Goal: Submit feedback/report problem

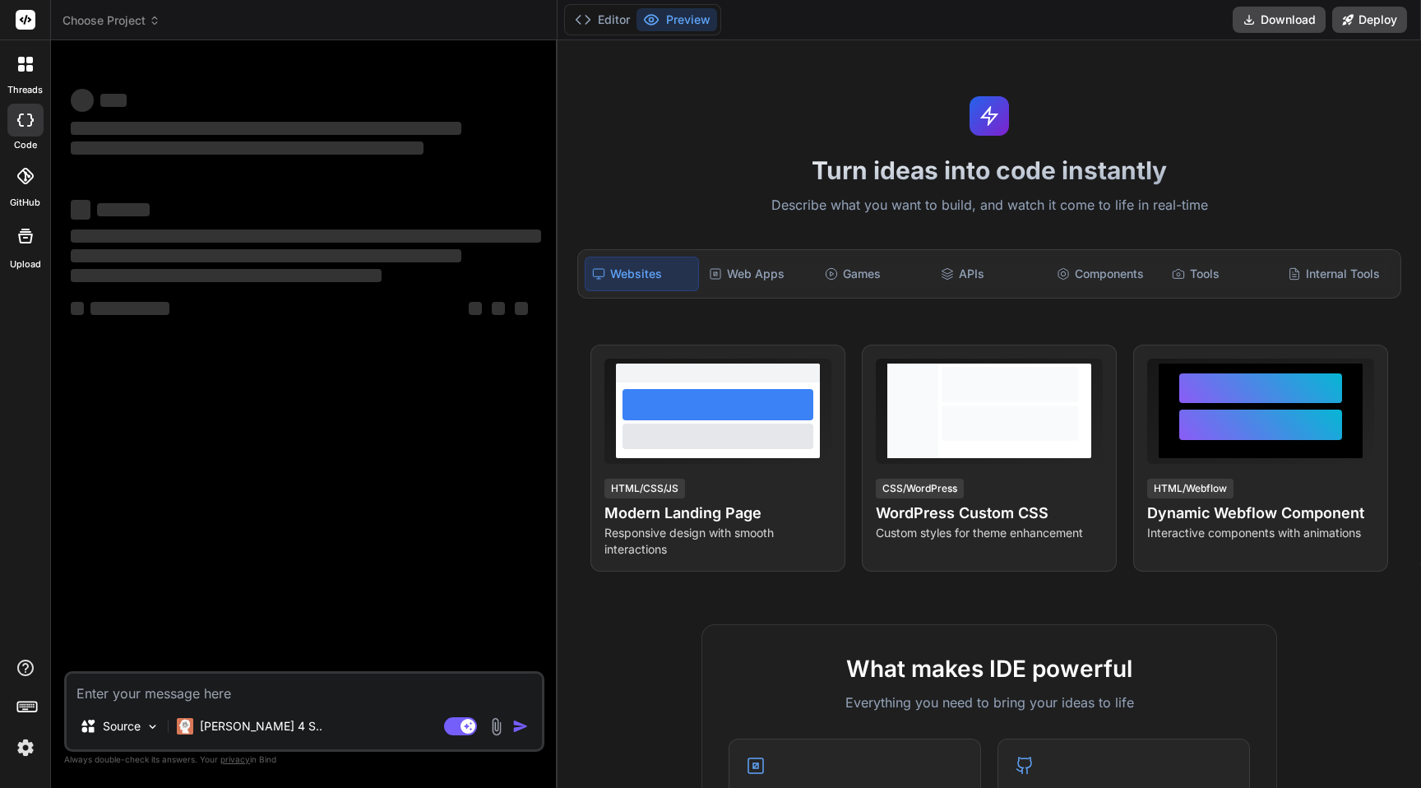
click at [137, 24] on span "Choose Project" at bounding box center [111, 20] width 98 height 16
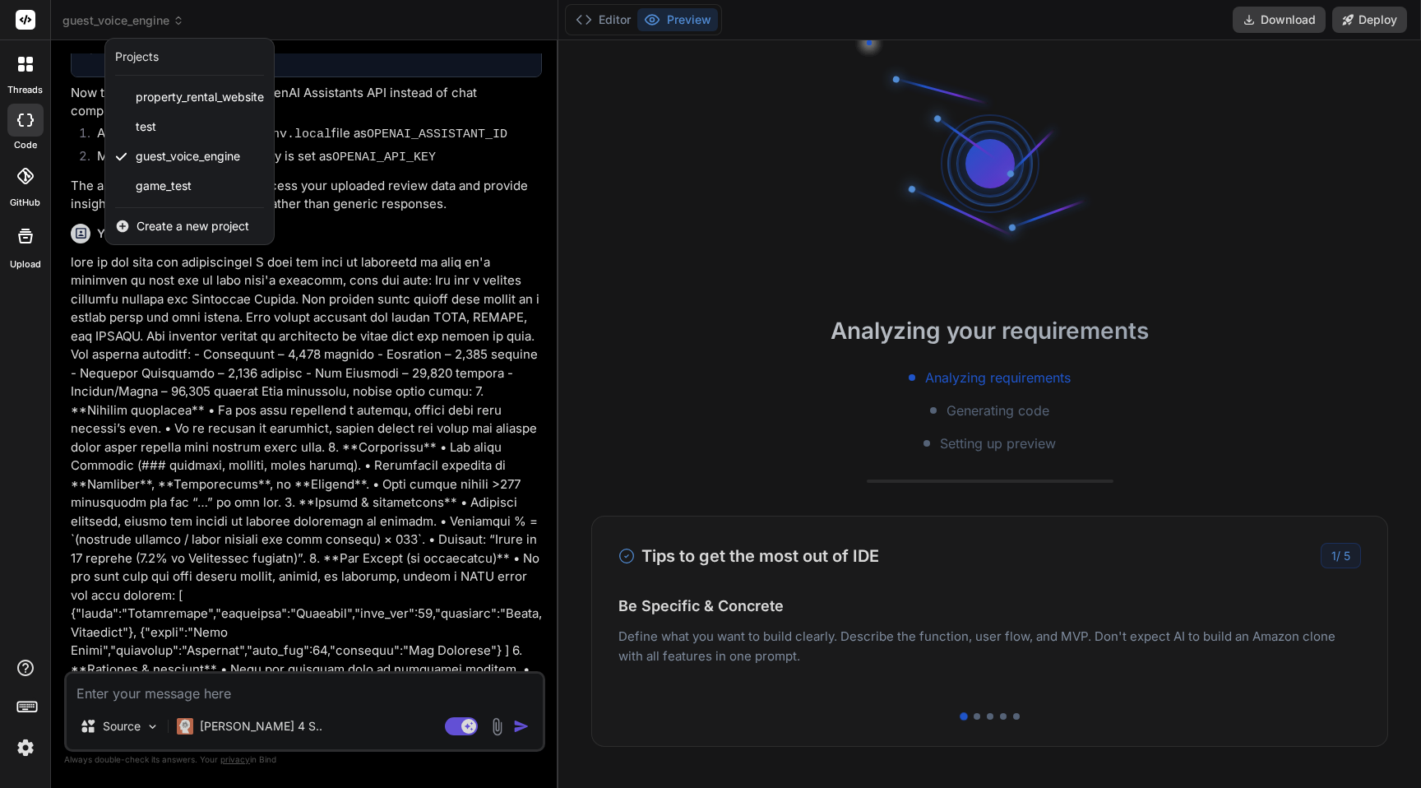
scroll to position [1243, 0]
click at [137, 21] on div at bounding box center [710, 394] width 1421 height 788
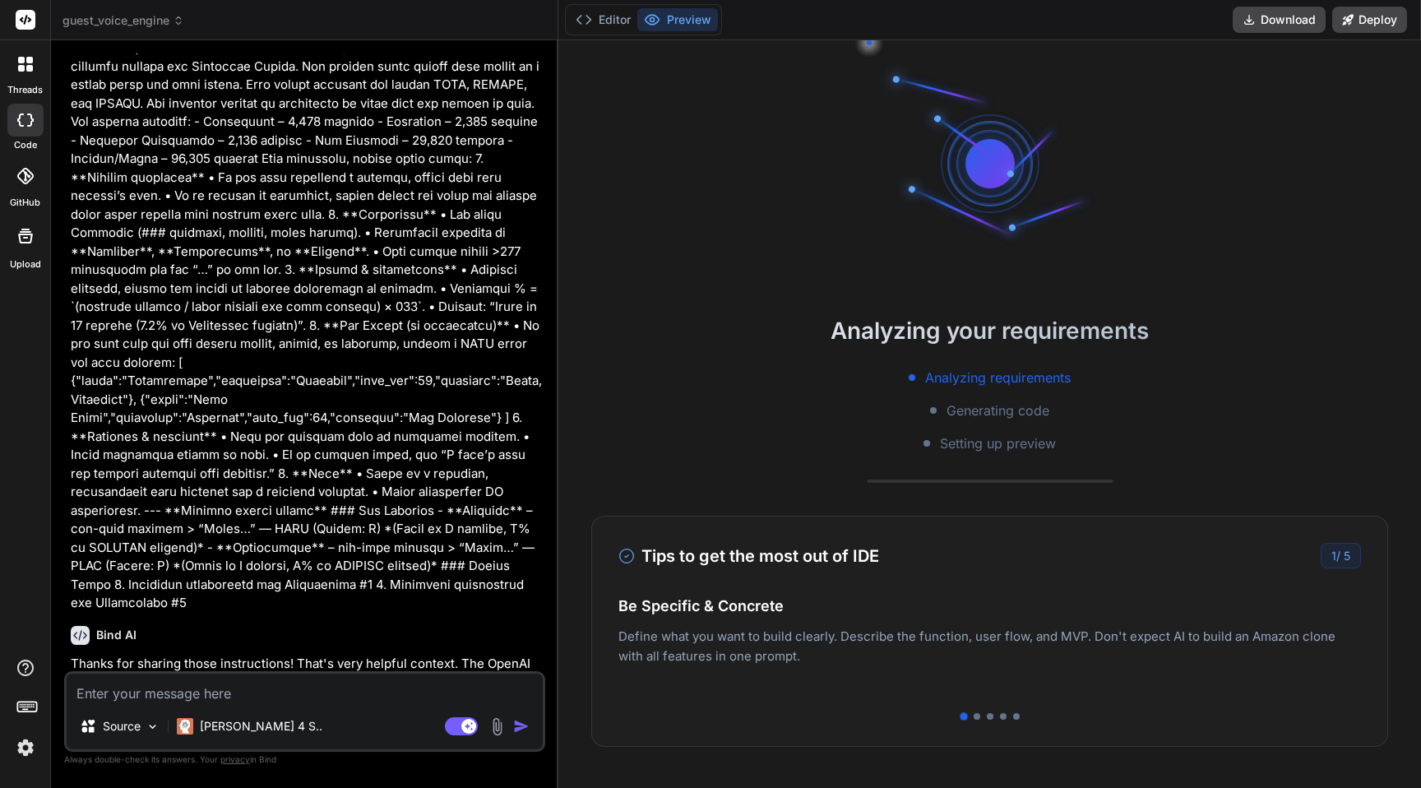
scroll to position [1844, 0]
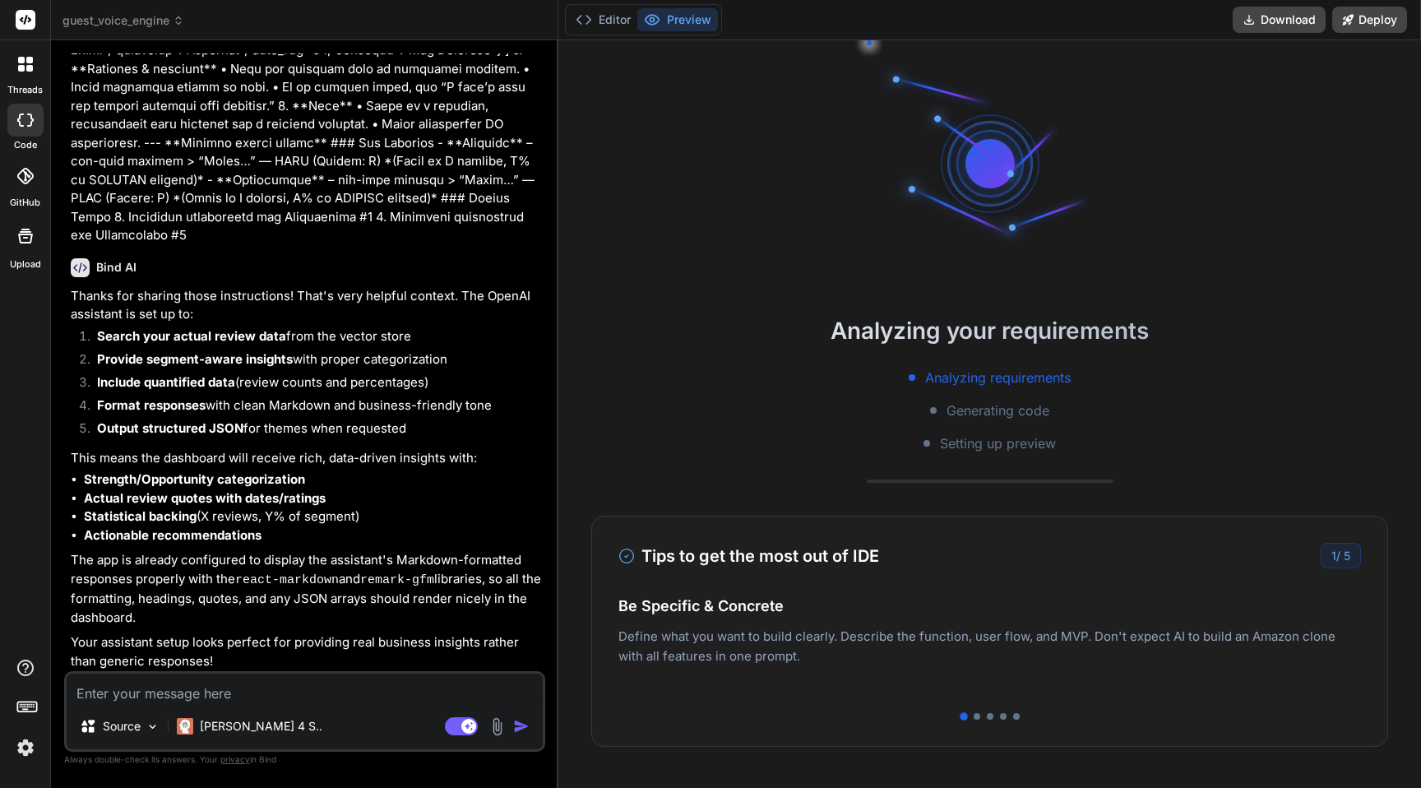
type textarea "x"
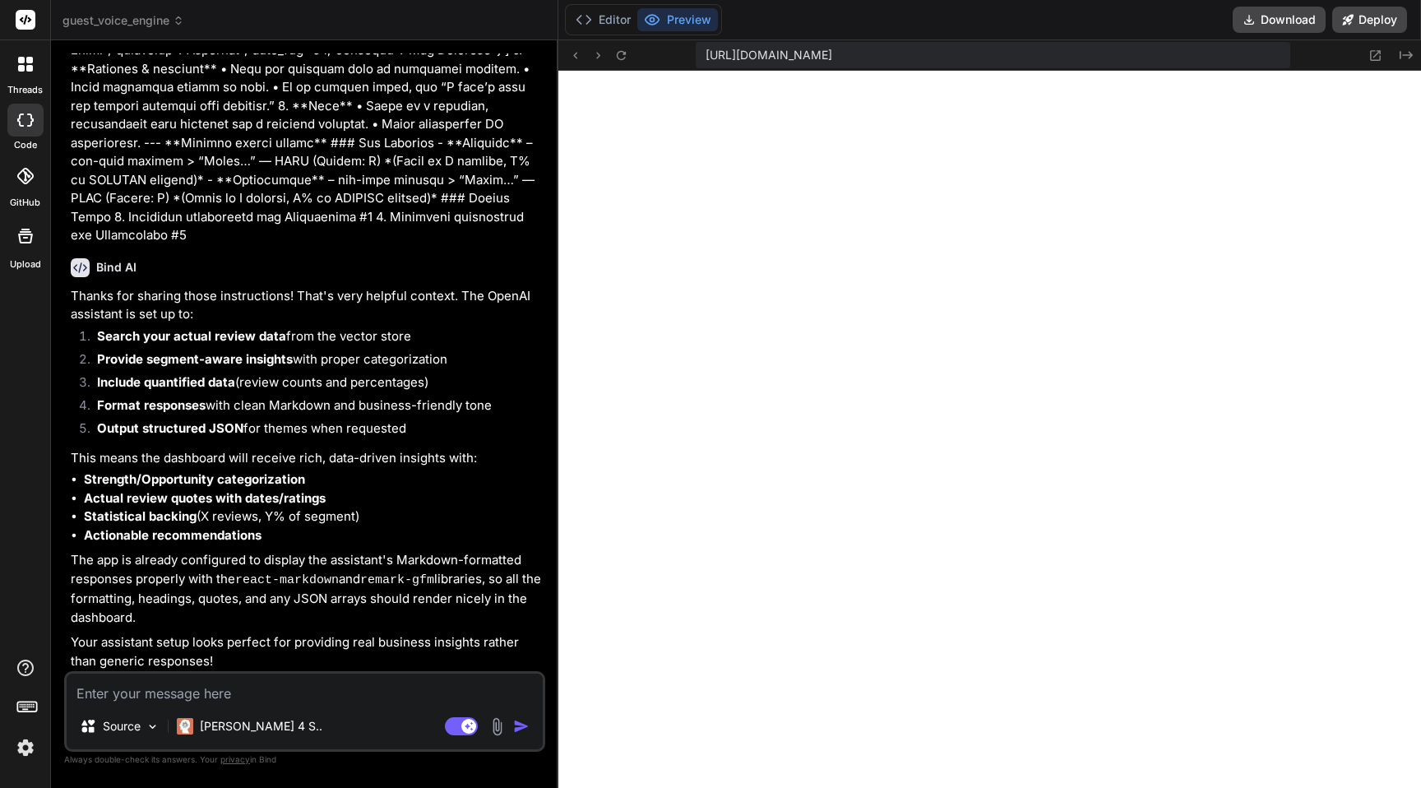
scroll to position [828, 0]
click at [148, 694] on textarea at bounding box center [305, 689] width 476 height 30
type textarea "I"
type textarea "x"
type textarea "I'"
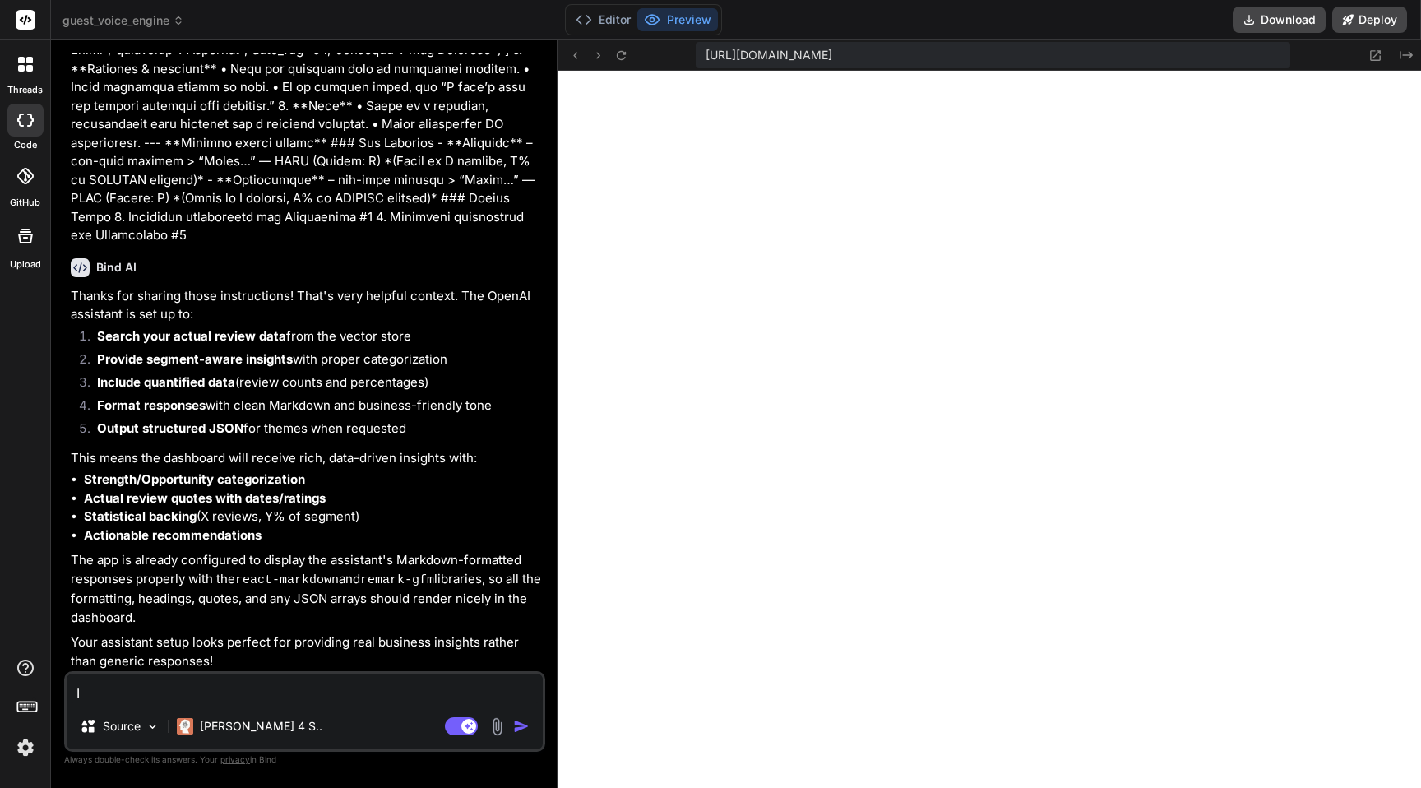
type textarea "x"
type textarea "I'm"
type textarea "x"
type textarea "I'm"
type textarea "x"
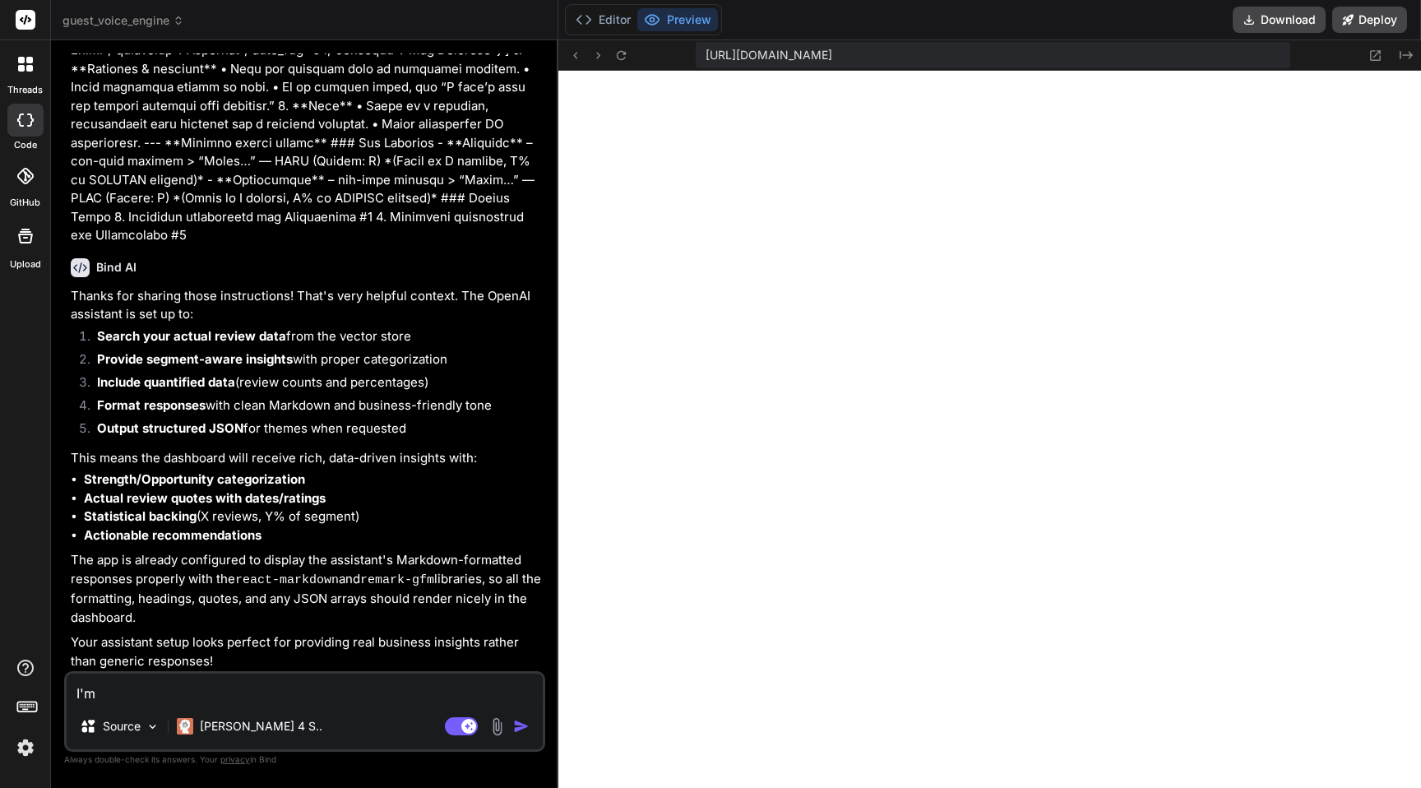
type textarea "I'm g"
type textarea "x"
type textarea "I'm ge"
type textarea "x"
type textarea "I'm get"
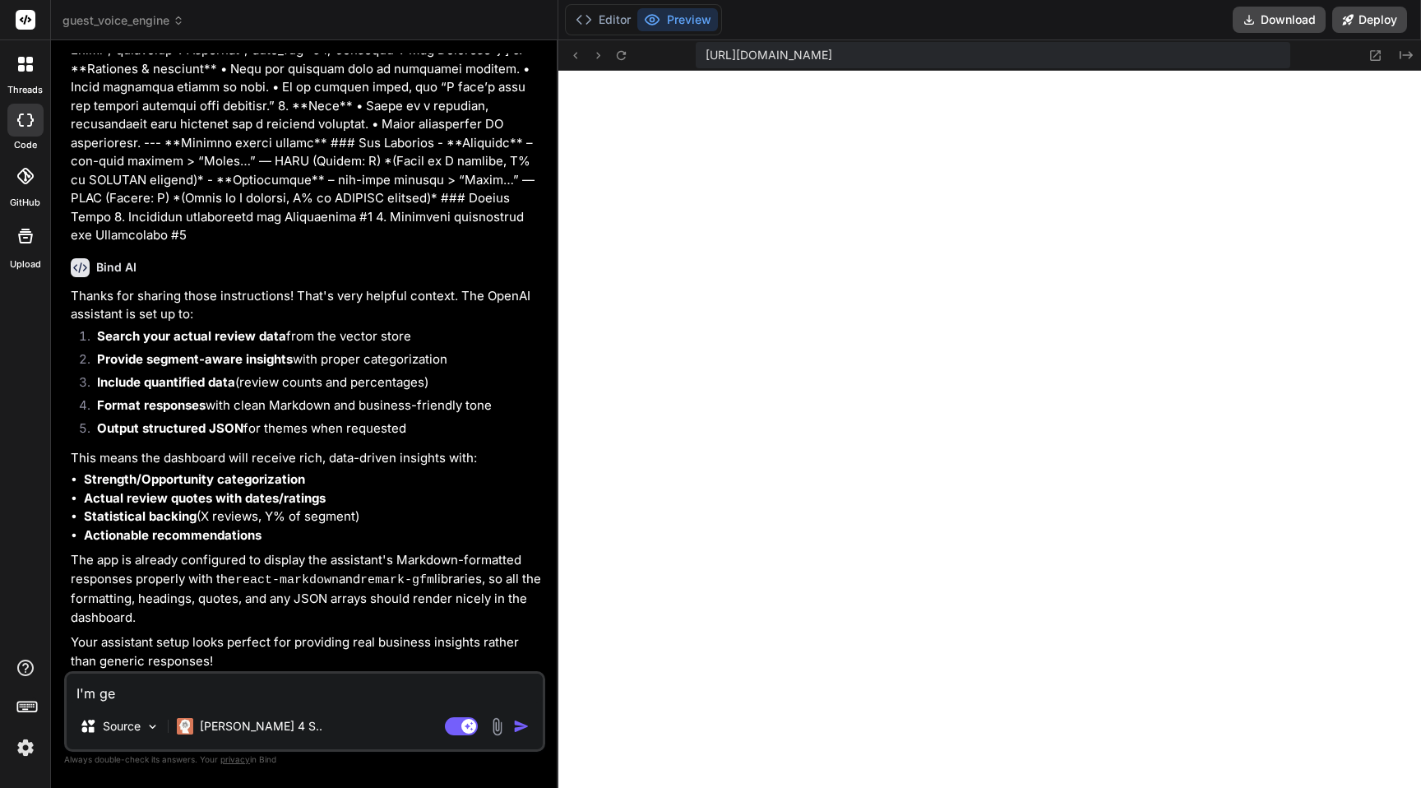
type textarea "x"
type textarea "I'm gett"
type textarea "x"
type textarea "I'm getti"
type textarea "x"
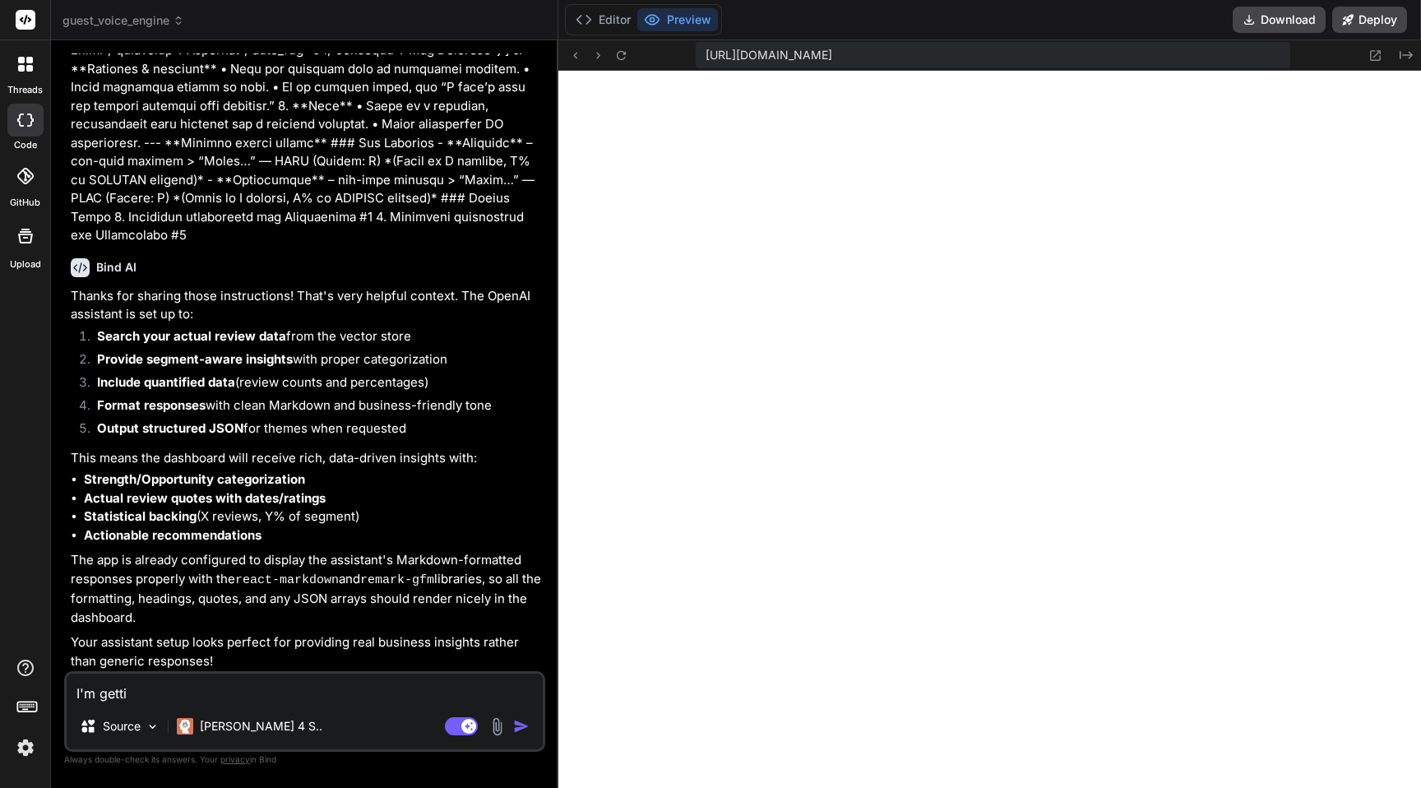
type textarea "I'm gettin"
type textarea "x"
type textarea "I'm getting"
type textarea "x"
type textarea "I'm getting"
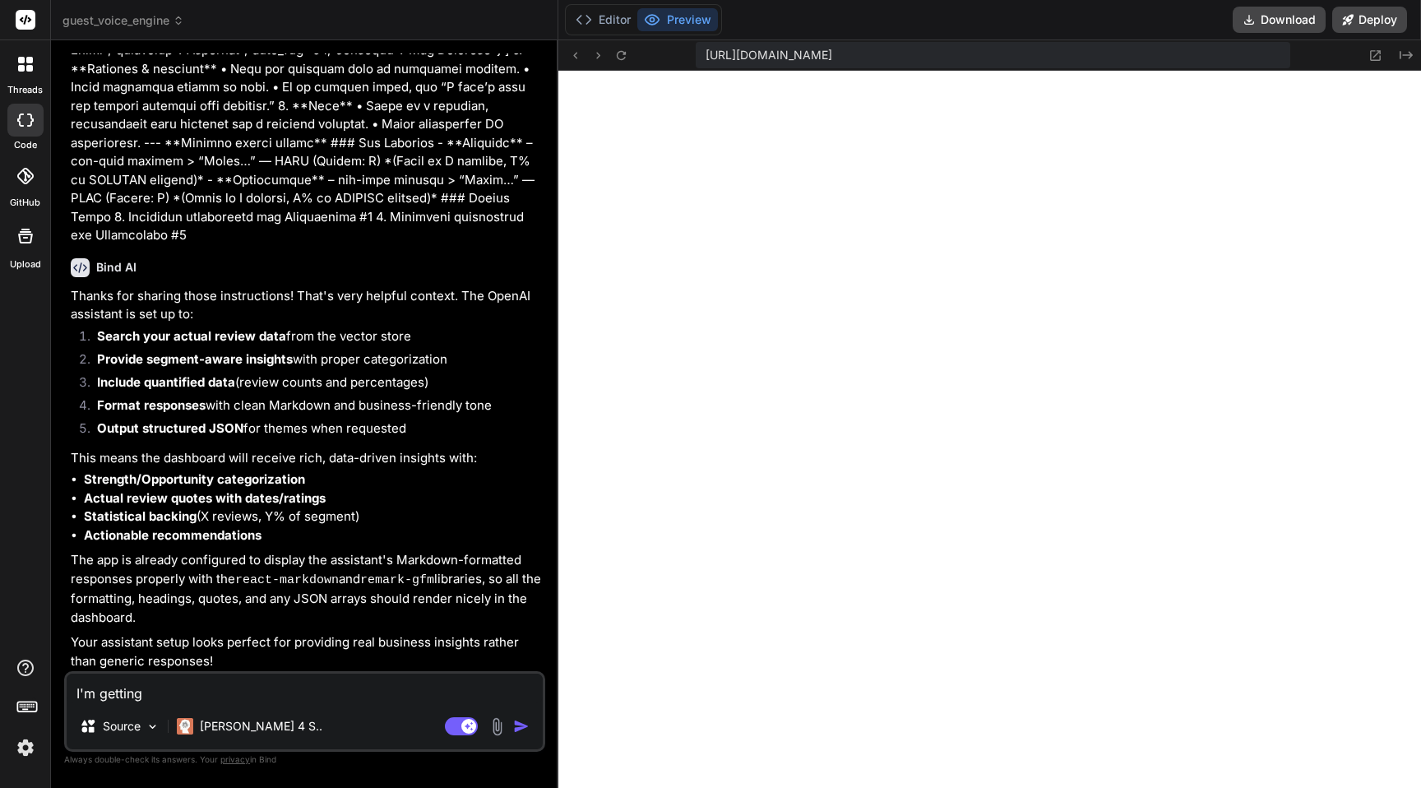
type textarea "x"
type textarea "I'm getting a"
type textarea "x"
type textarea "I'm getting a"
type textarea "x"
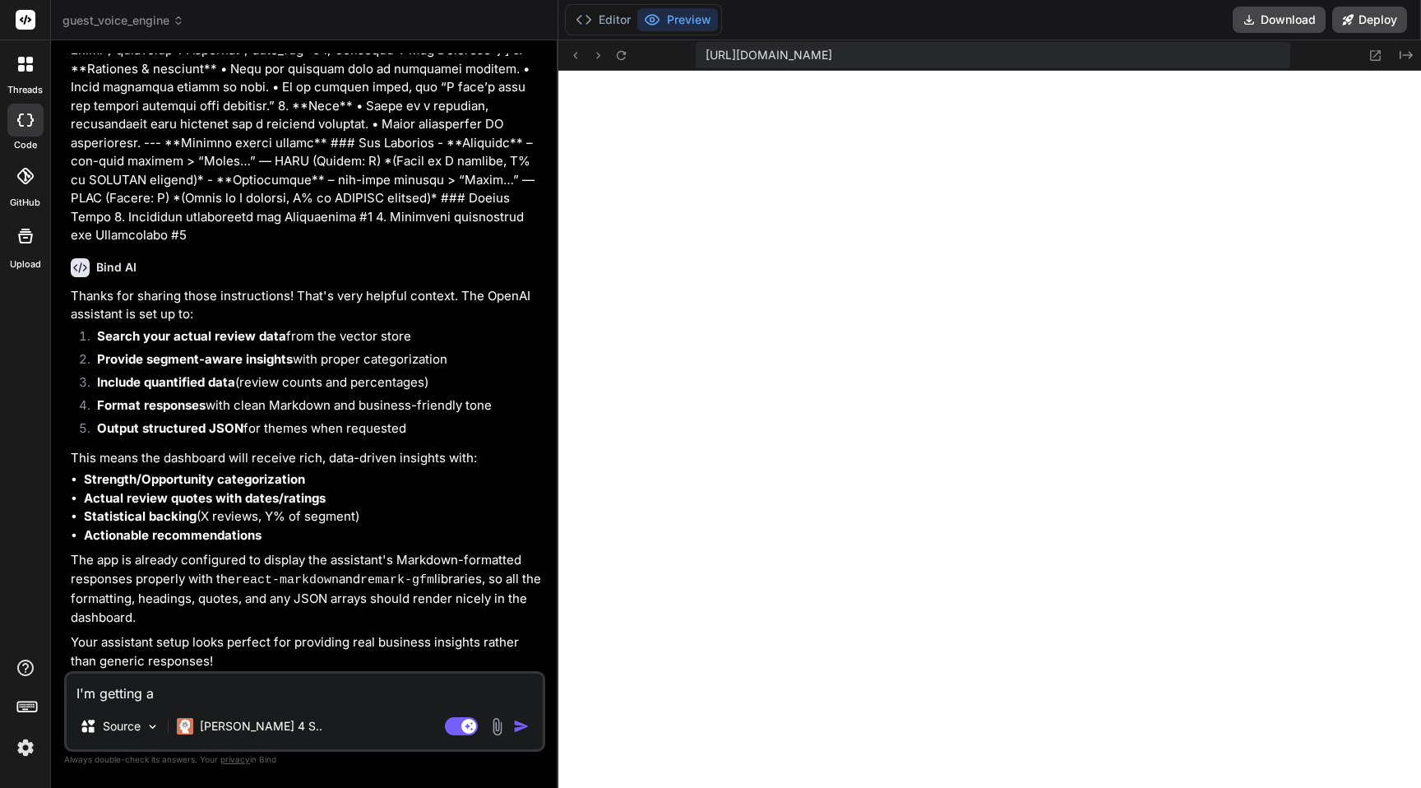
type textarea "I'm getting a f"
type textarea "x"
type textarea "I'm getting a fa"
type textarea "x"
type textarea "I'm getting a fai"
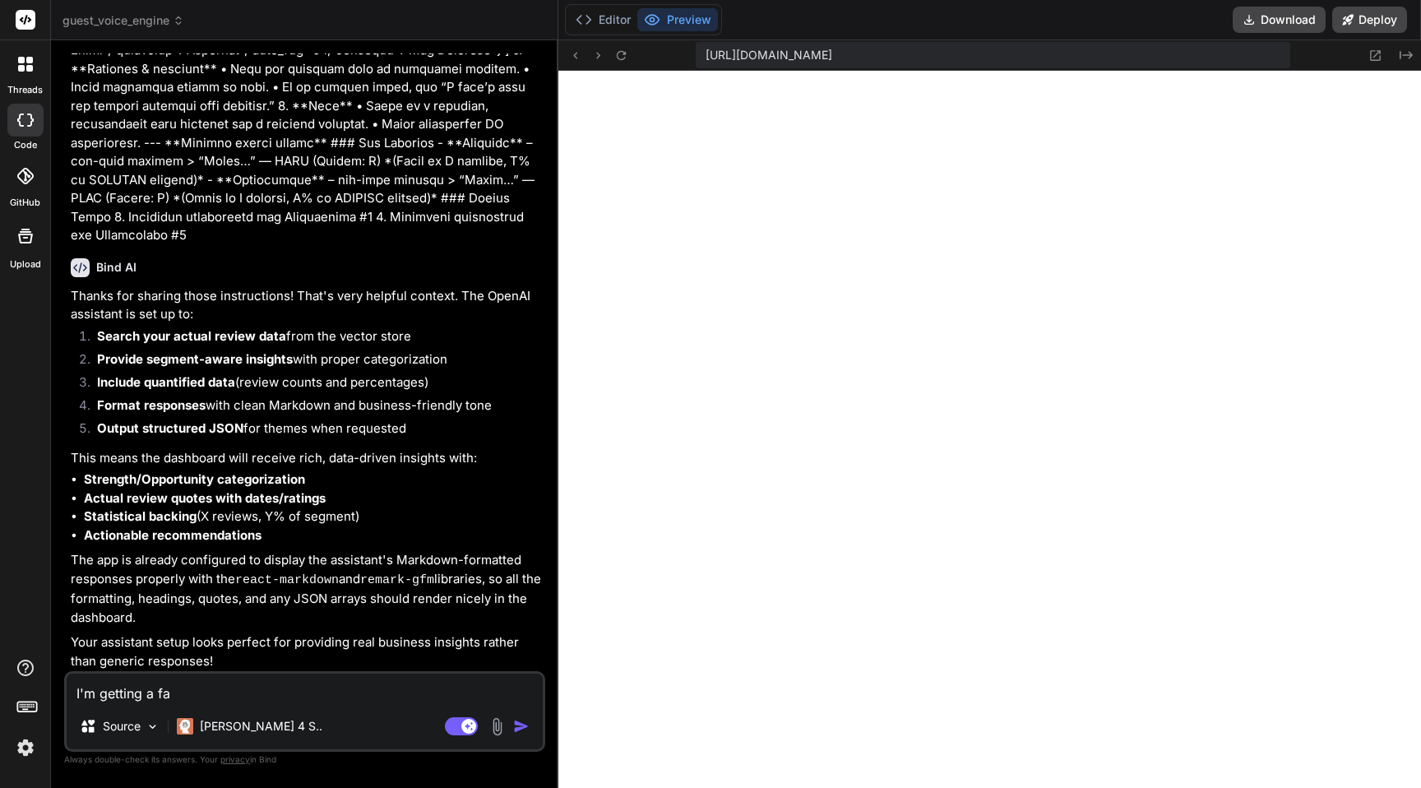
type textarea "x"
type textarea "I'm getting a fail"
type textarea "x"
type textarea "I'm getting a failu"
type textarea "x"
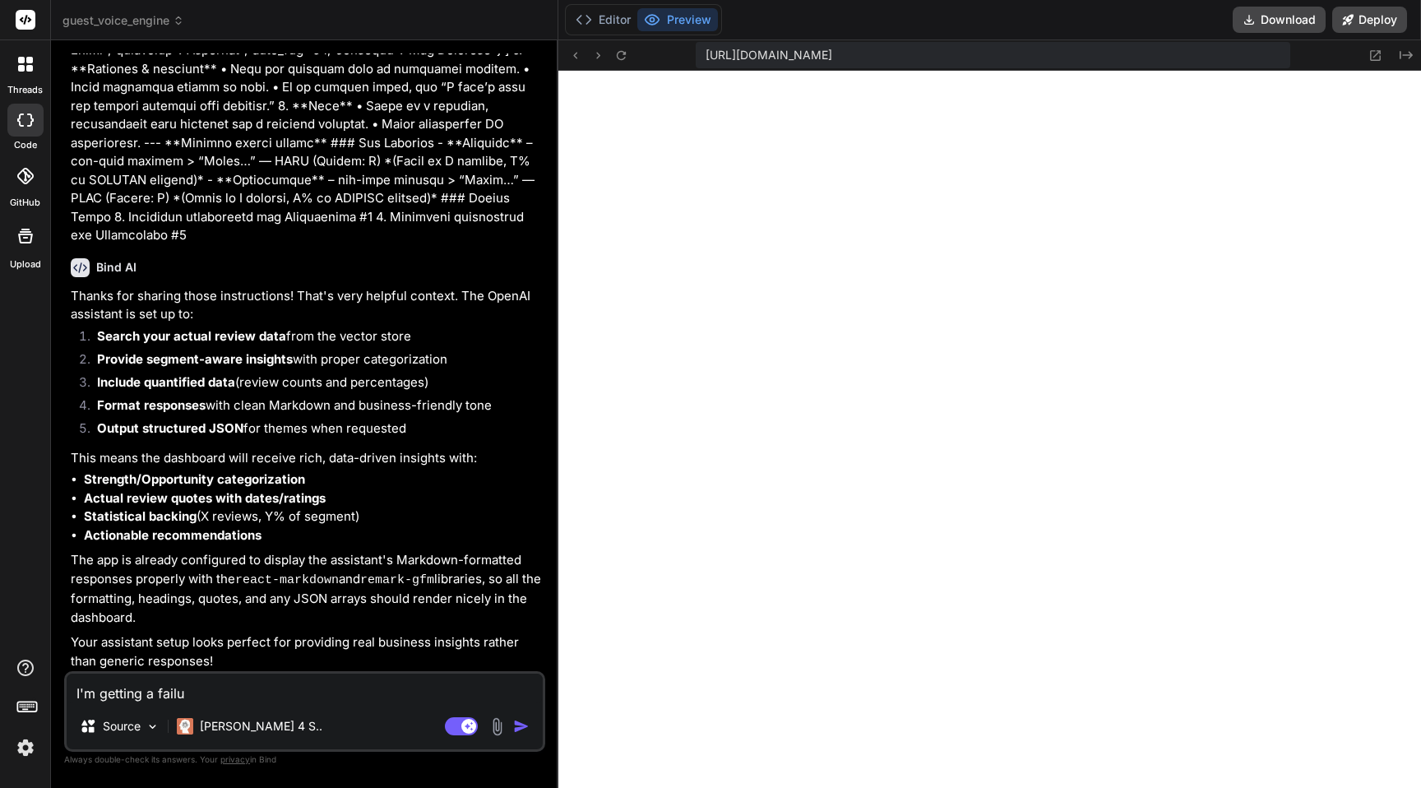
type textarea "I'm getting a failur"
type textarea "x"
type textarea "I'm getting a failure"
type textarea "x"
type textarea "I'm getting a failure"
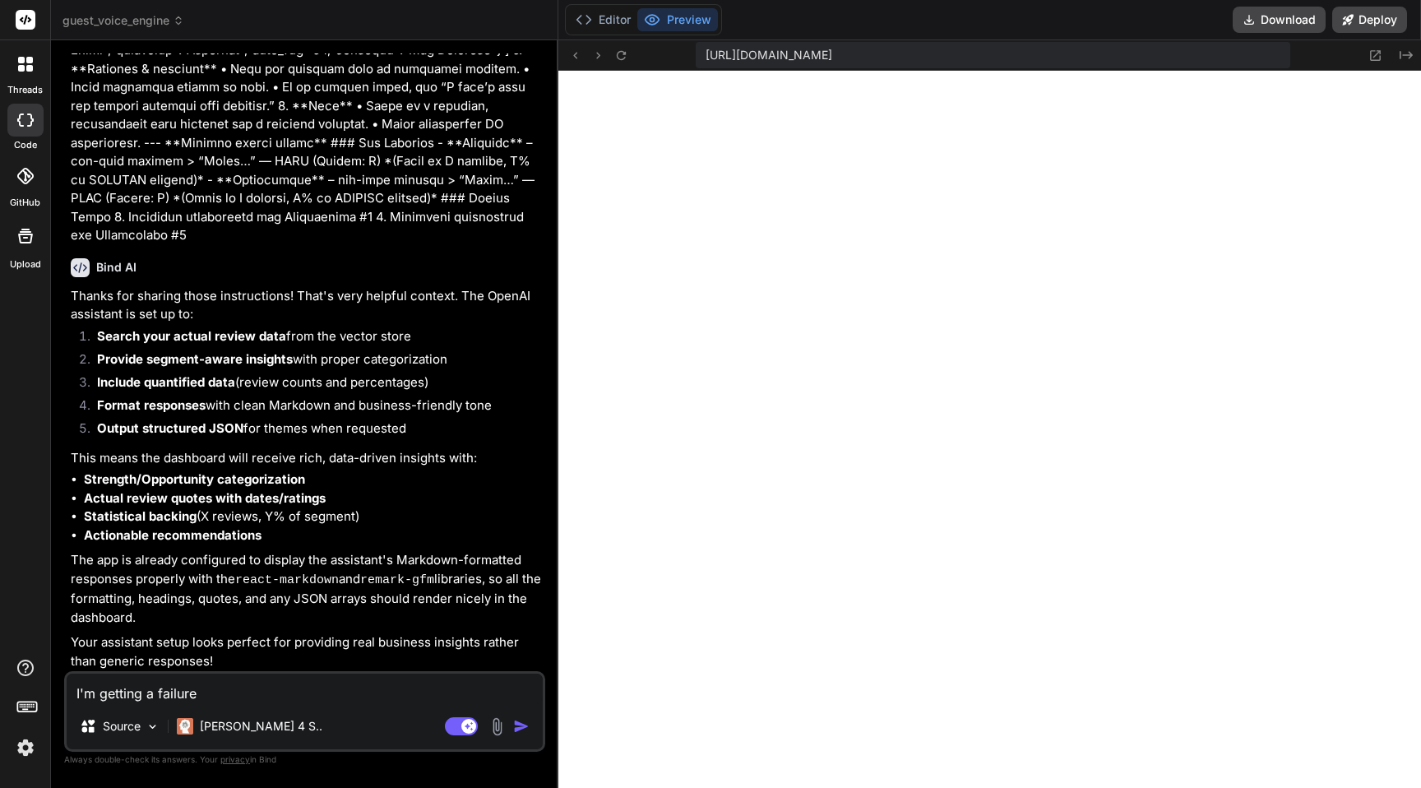
type textarea "x"
type textarea "I'm getting a failure t"
type textarea "x"
type textarea "I'm getting a failure to"
type textarea "x"
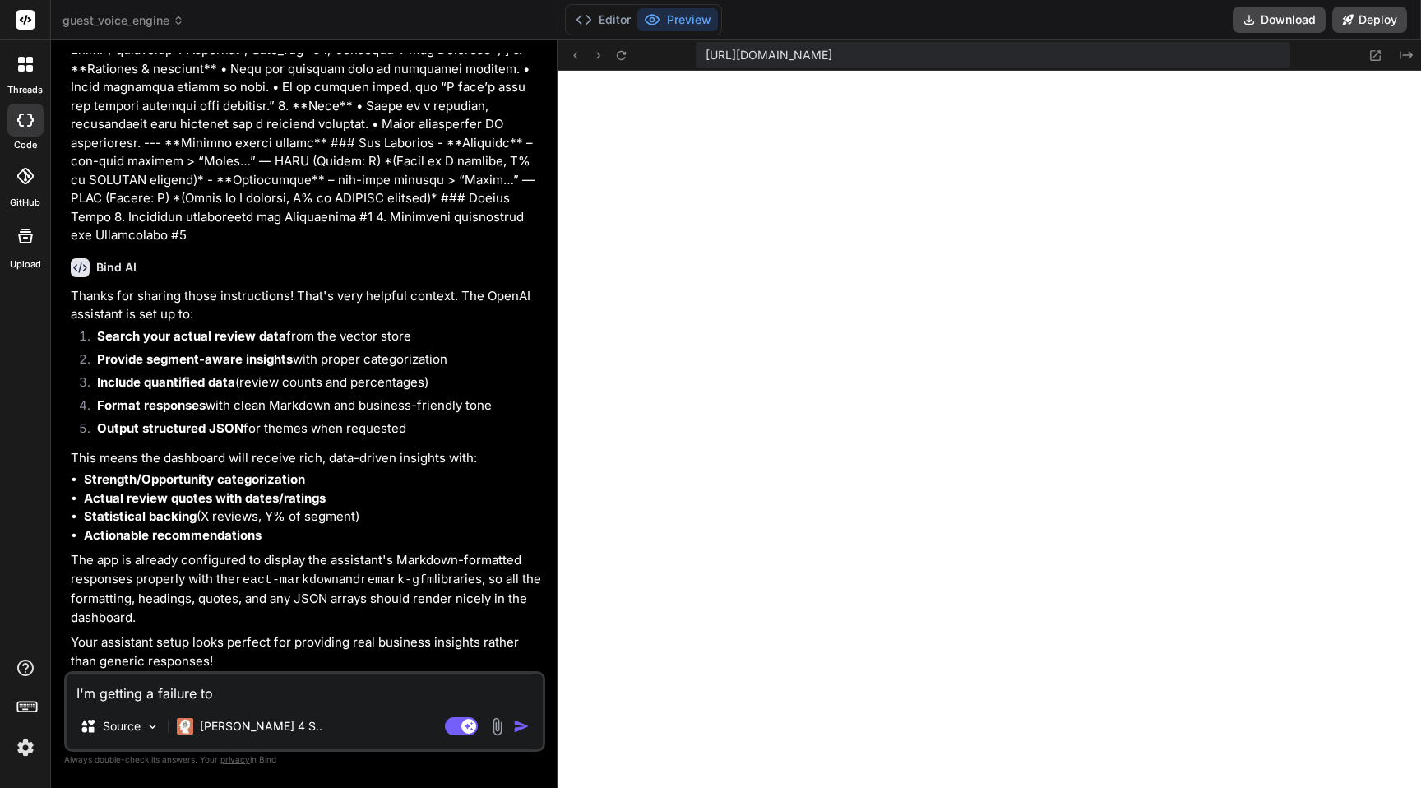
type textarea "I'm getting a failure to"
type textarea "x"
type textarea "I'm getting a failure to c"
type textarea "x"
type textarea "I'm getting a failure to co"
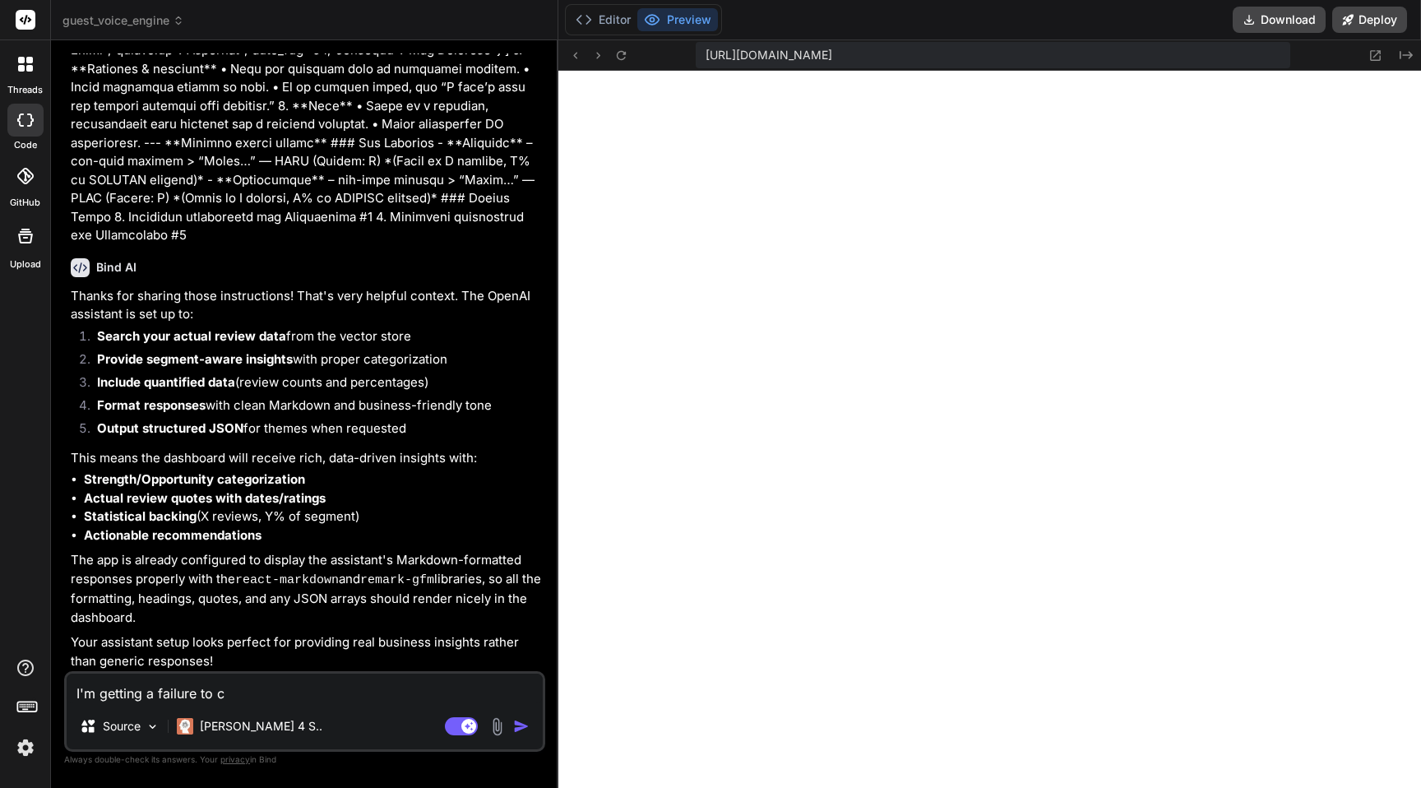
type textarea "x"
type textarea "I'm getting a failure to con"
type textarea "x"
type textarea "I'm getting a failure to conn"
type textarea "x"
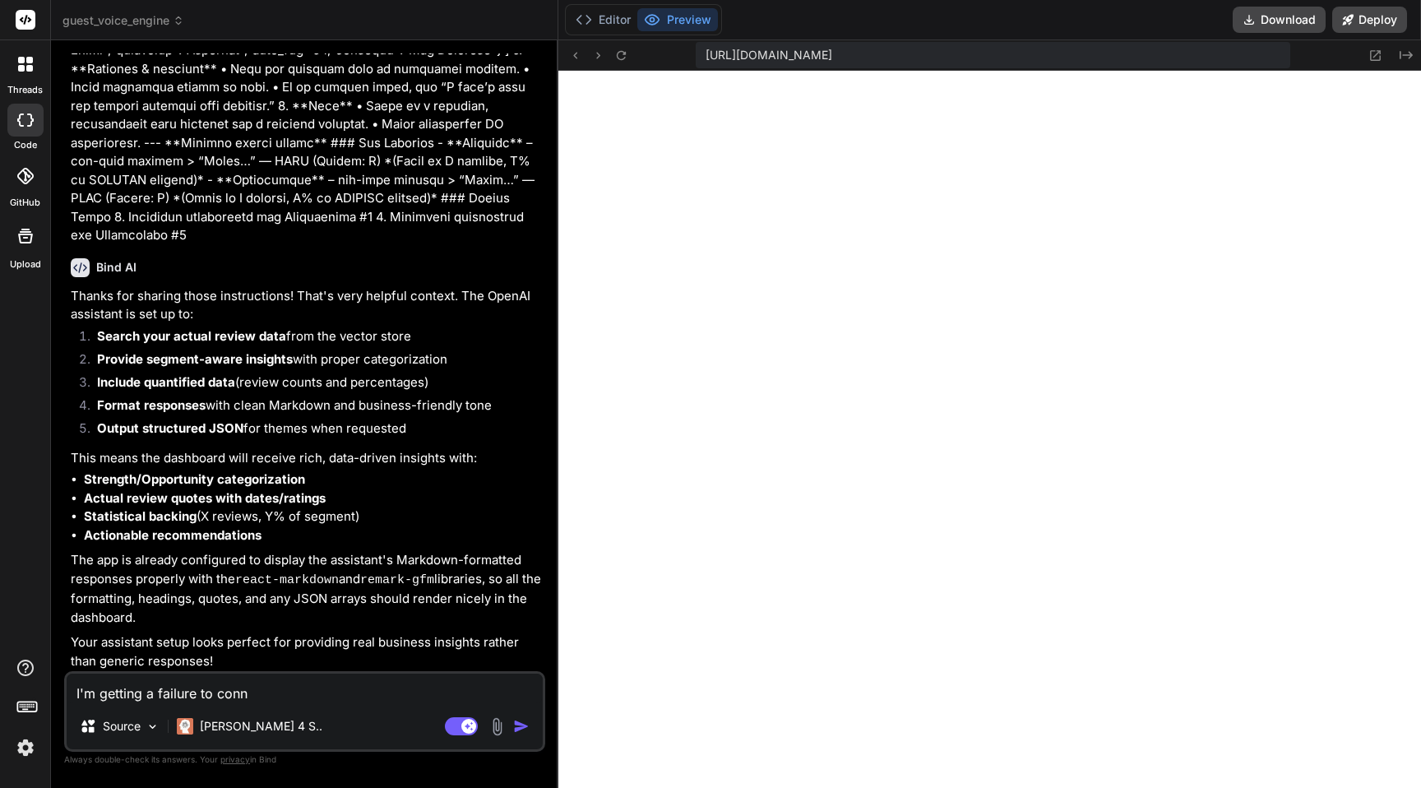
type textarea "I'm getting a failure to conne"
type textarea "x"
type textarea "I'm getting a failure to connec"
type textarea "x"
type textarea "I'm getting a failure to connect"
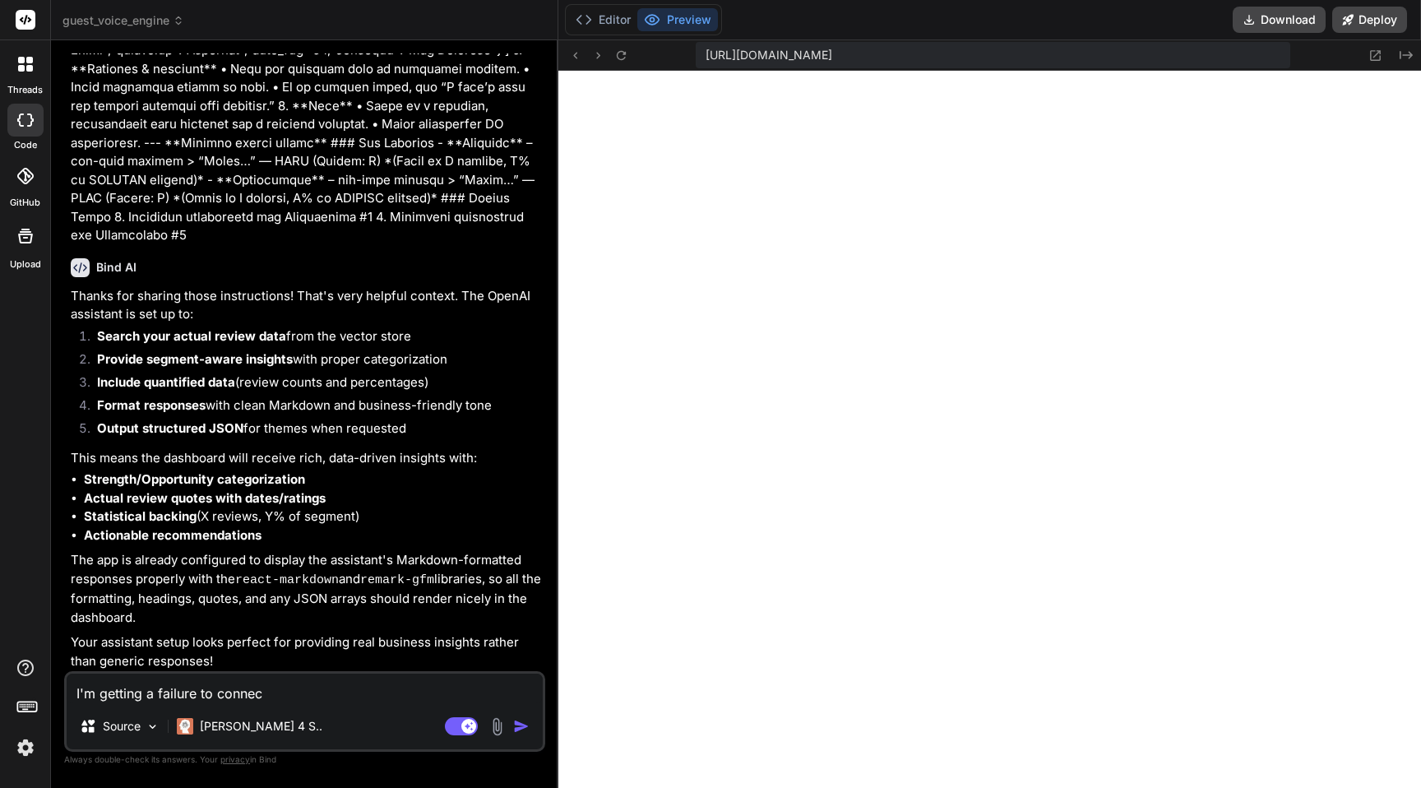
type textarea "x"
type textarea "I'm getting a failure to connect"
type textarea "x"
type textarea "I'm getting a failure to connect t"
type textarea "x"
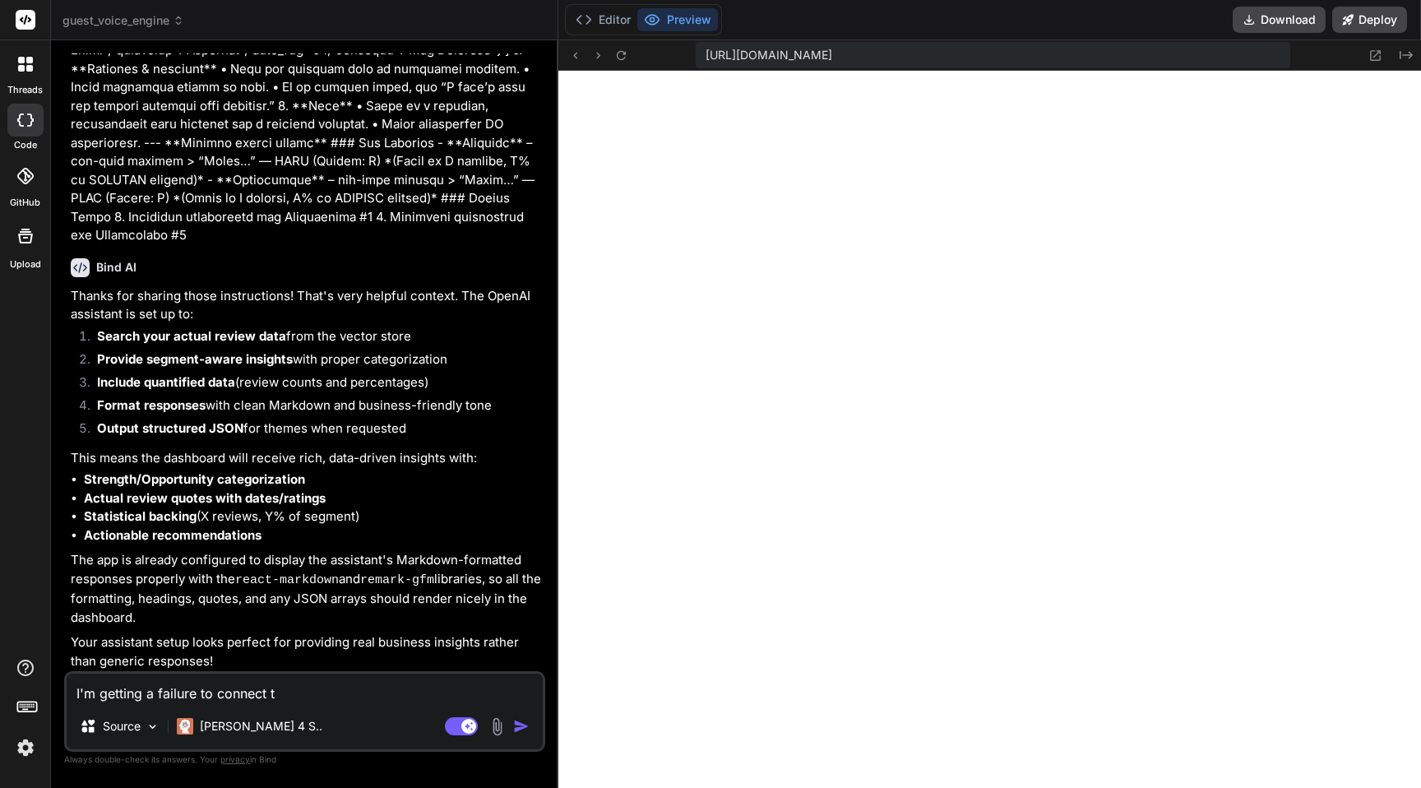
type textarea "I'm getting a failure to connect to"
type textarea "x"
type textarea "I'm getting a failure to connect to"
type textarea "x"
type textarea "I'm getting a failure to connect to t"
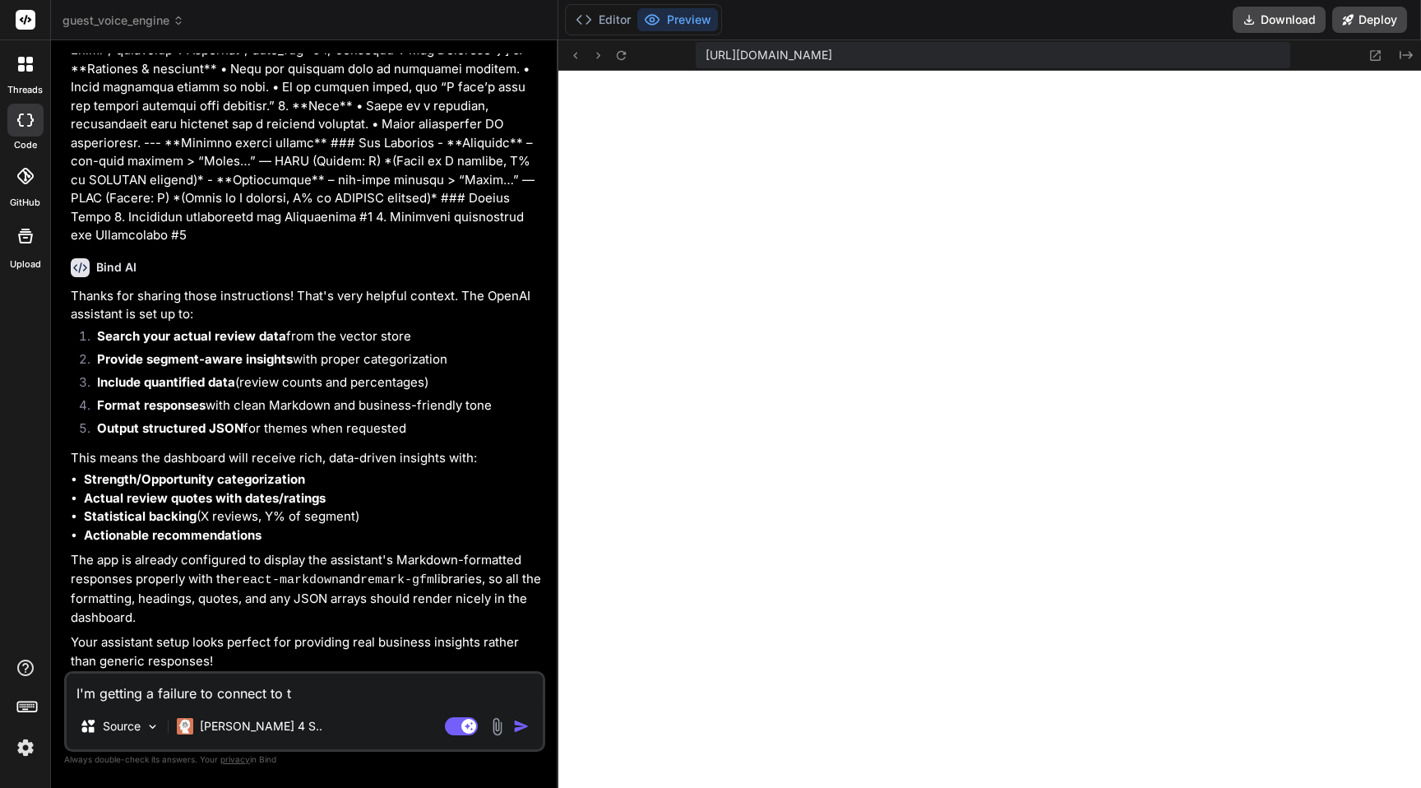
type textarea "x"
type textarea "I'm getting a failure to connect to th"
type textarea "x"
type textarea "I'm getting a failure to connect to the"
type textarea "x"
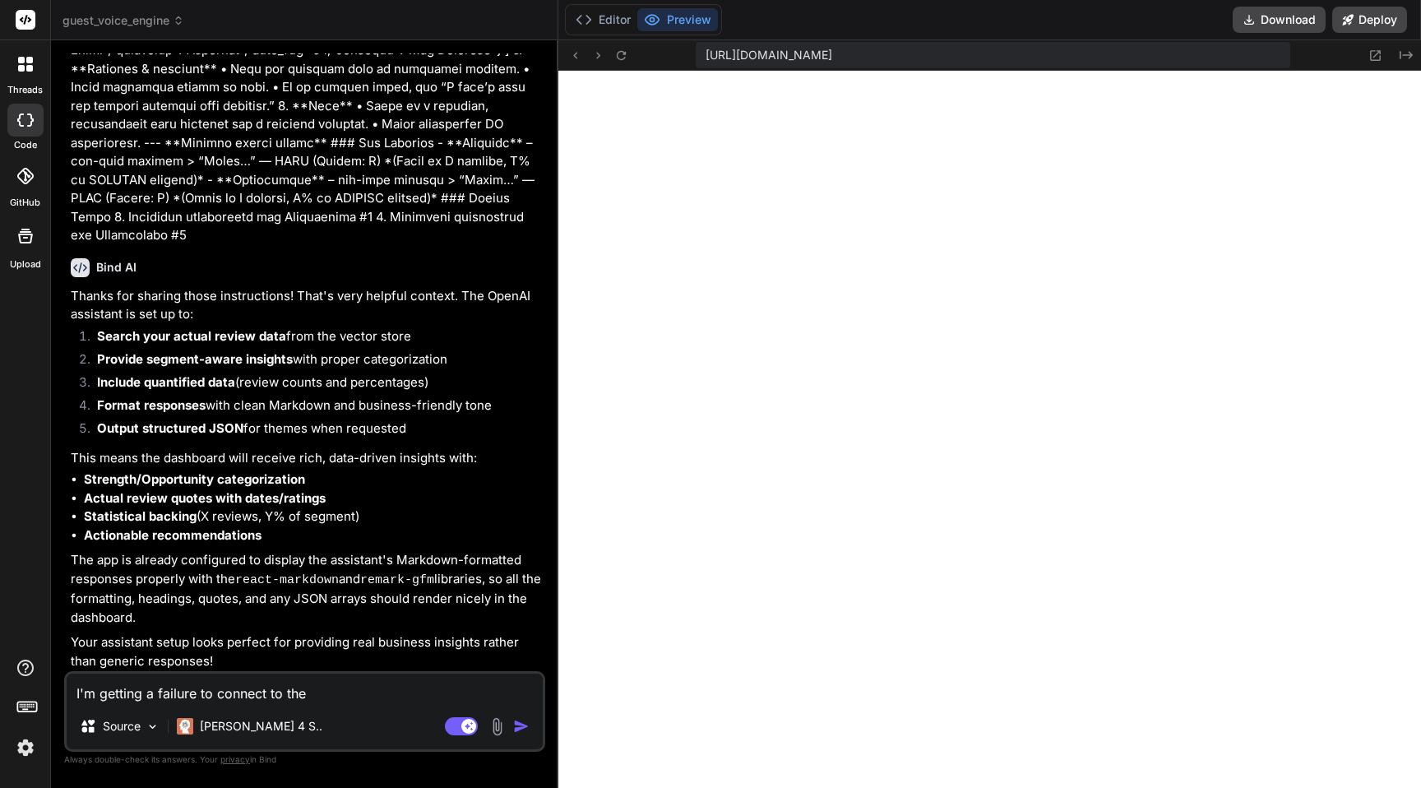
type textarea "I'm getting a failure to connect to the"
type textarea "x"
type textarea "I'm getting a failure to connect to the s"
type textarea "x"
type textarea "I'm getting a failure to connect to the se"
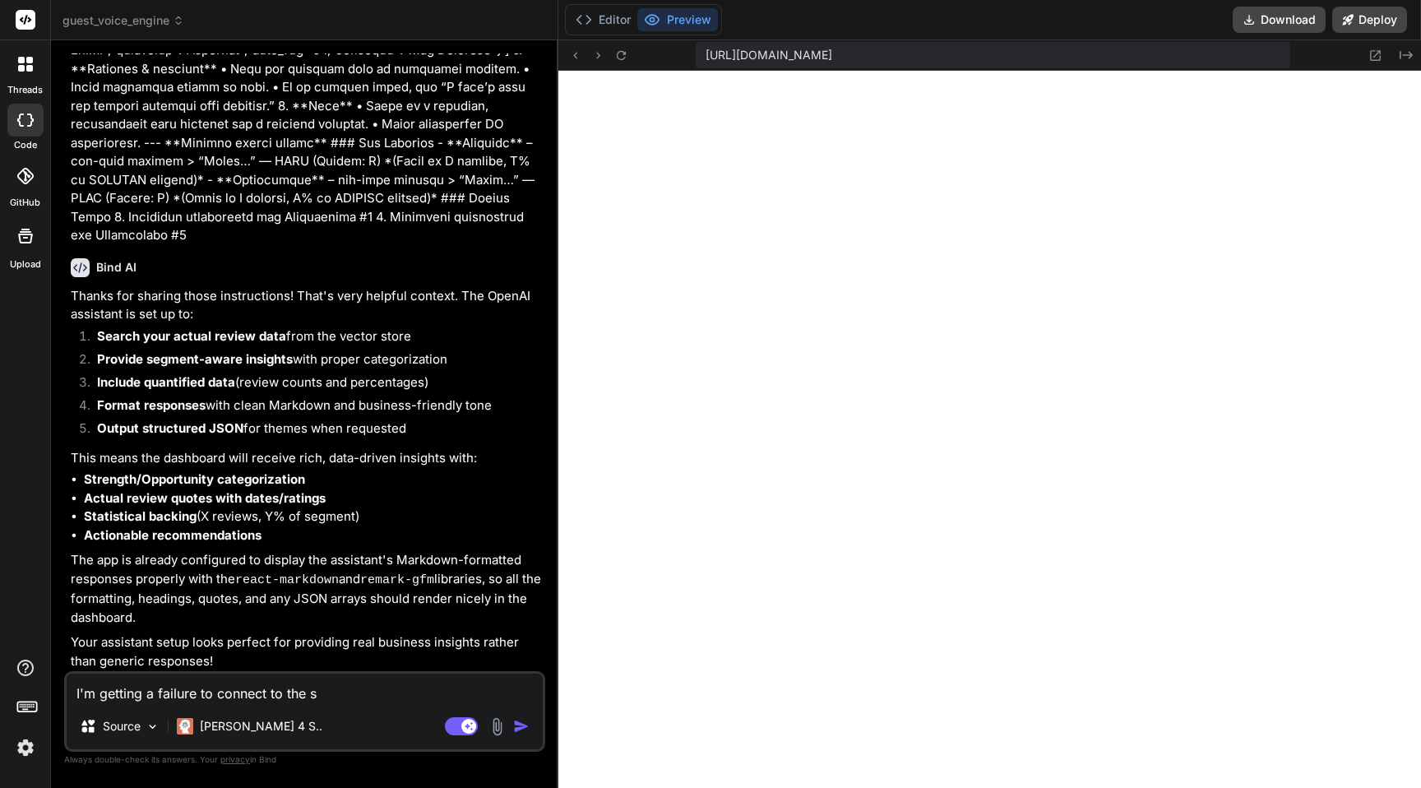
type textarea "x"
type textarea "I'm getting a failure to connect to the ser"
type textarea "x"
type textarea "I'm getting a failure to connect to the serv"
type textarea "x"
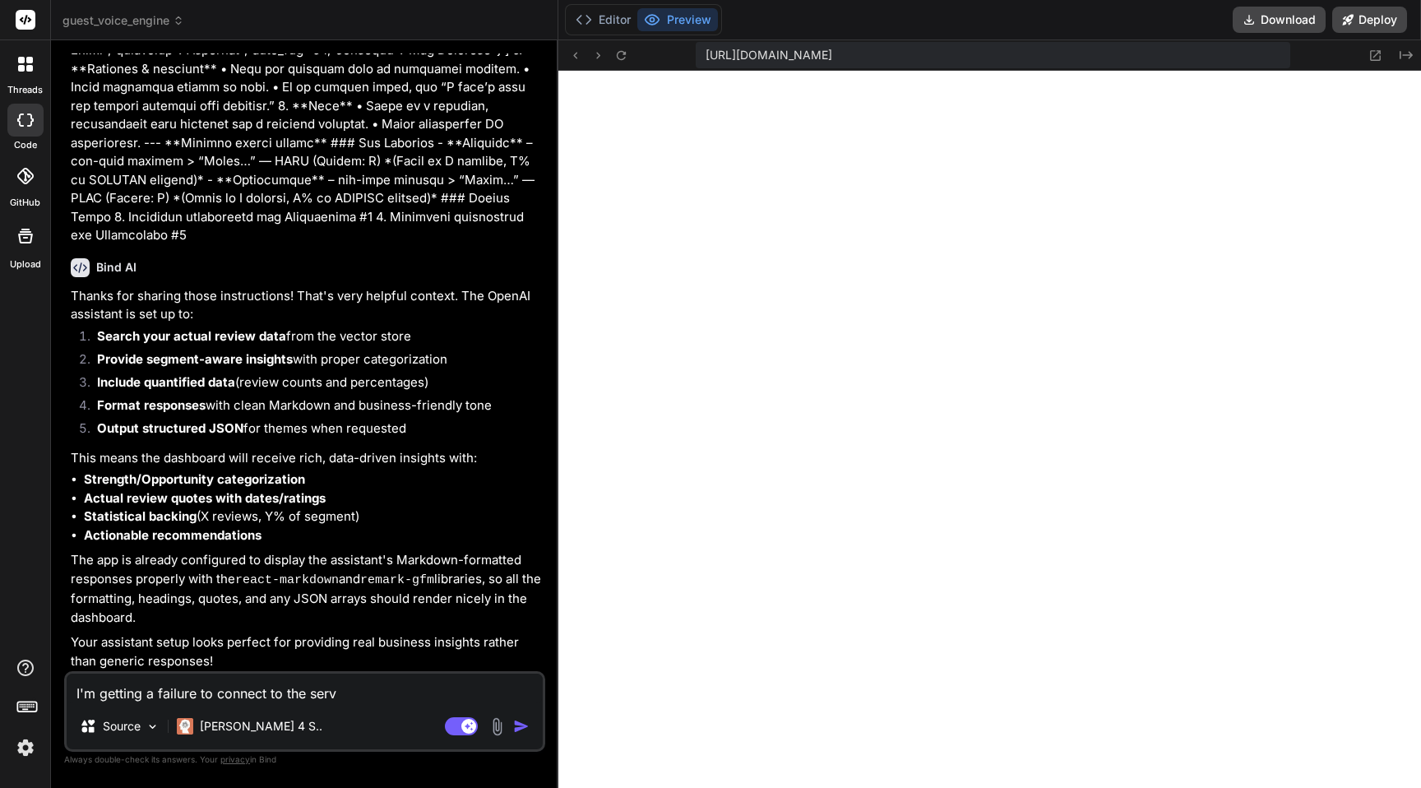
type textarea "I'm getting a failure to connect to the serve"
type textarea "x"
type textarea "I'm getting a failure to connect to the server"
type textarea "x"
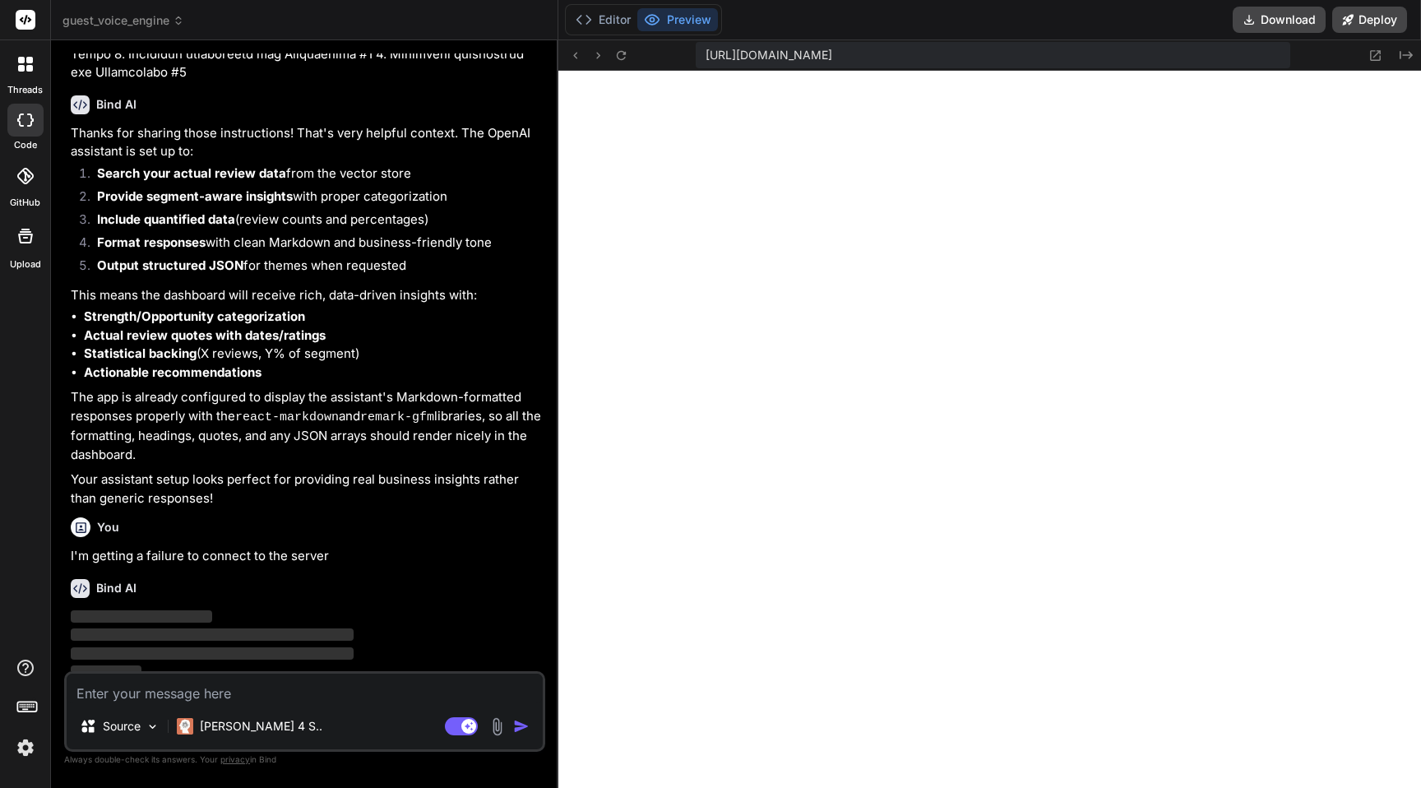
scroll to position [2014, 0]
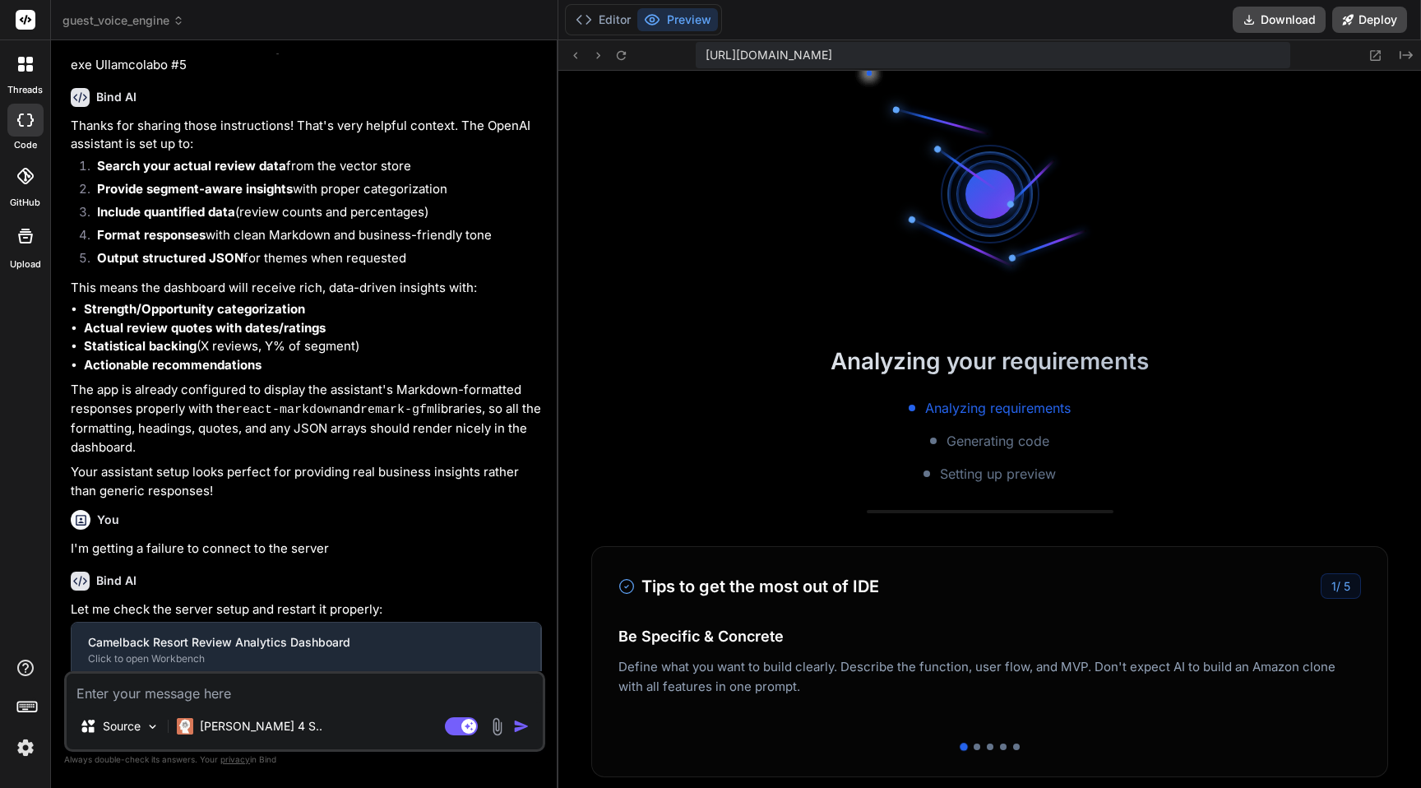
type textarea "x"
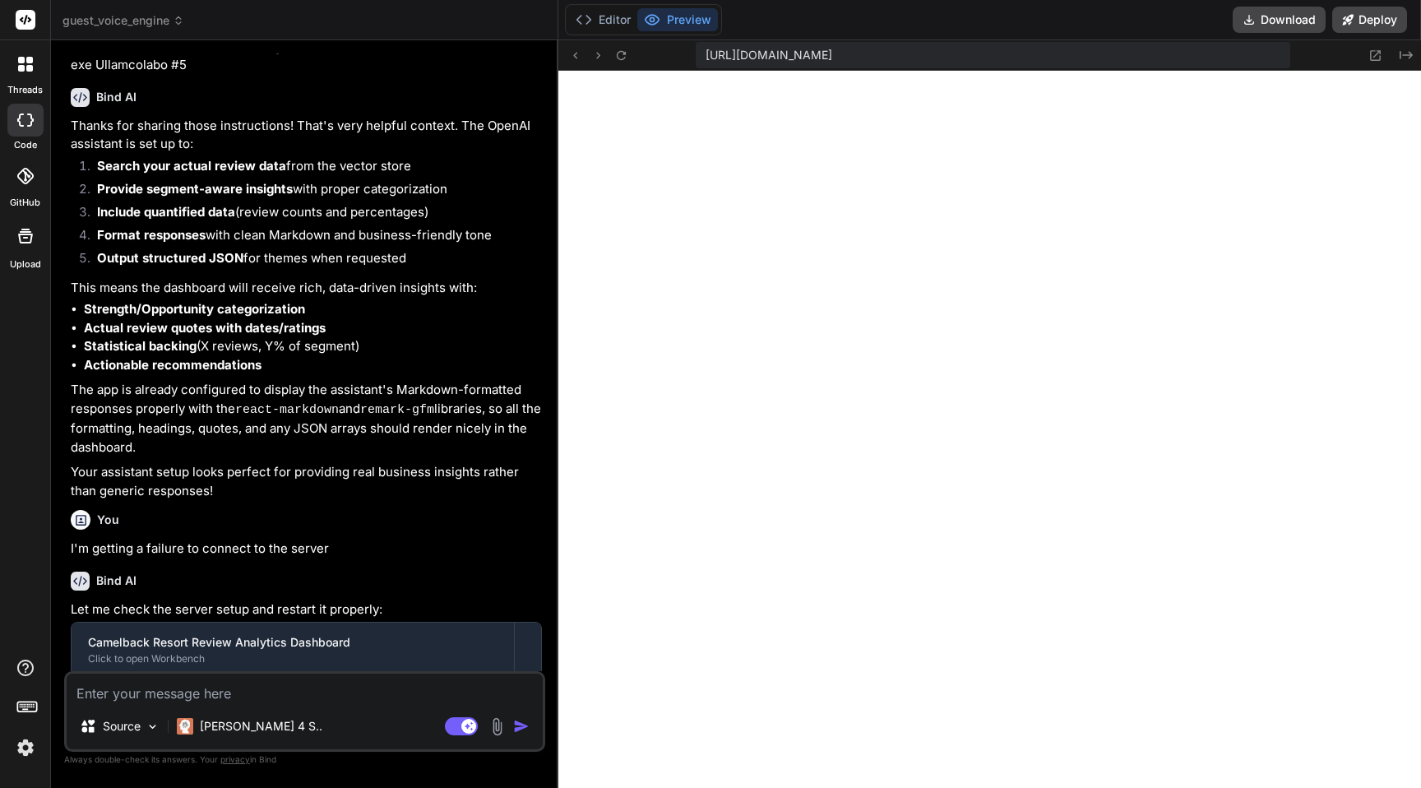
scroll to position [2274, 0]
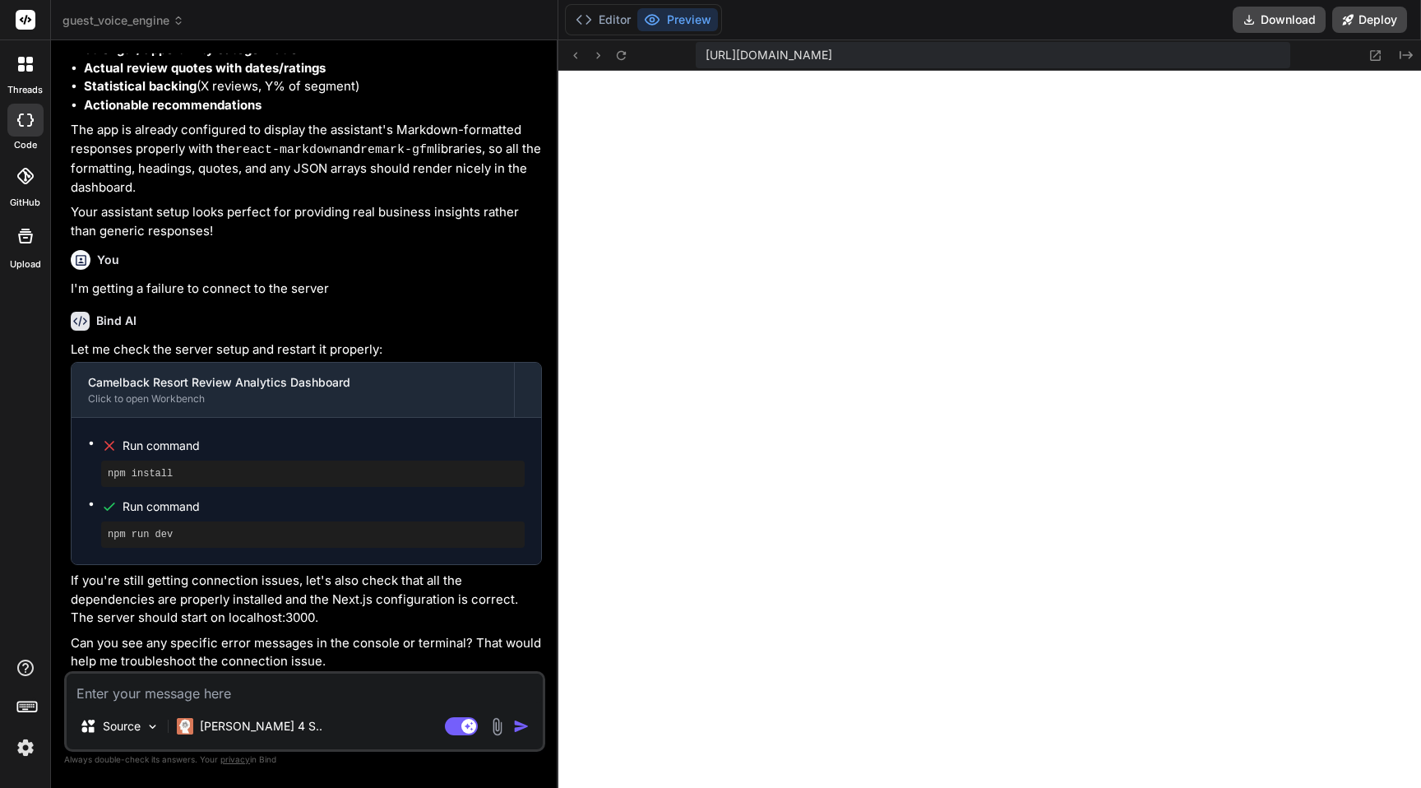
click at [268, 695] on textarea at bounding box center [305, 689] width 476 height 30
type textarea "s"
type textarea "x"
type textarea "st"
type textarea "x"
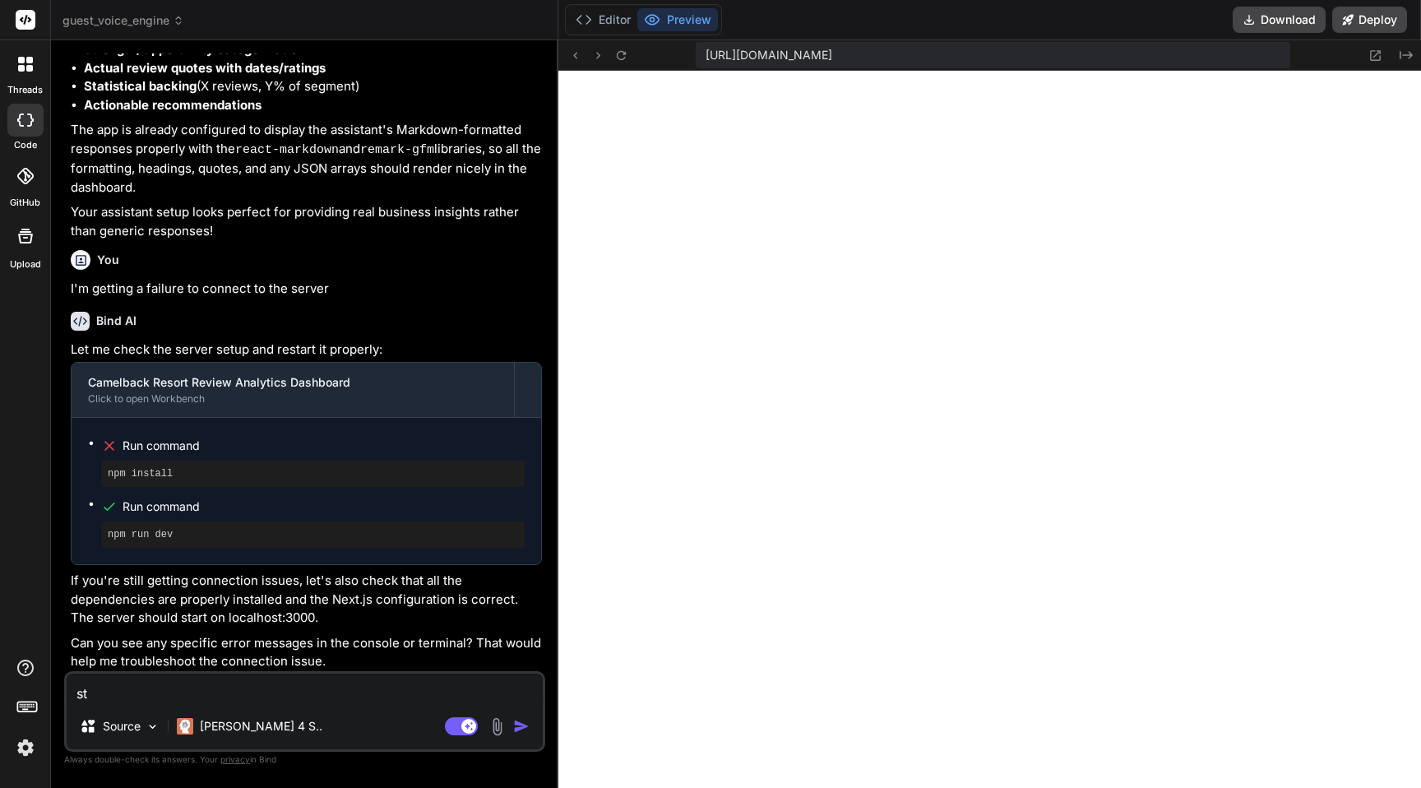
type textarea "sti"
type textarea "x"
type textarea "stil"
type textarea "x"
type textarea "still"
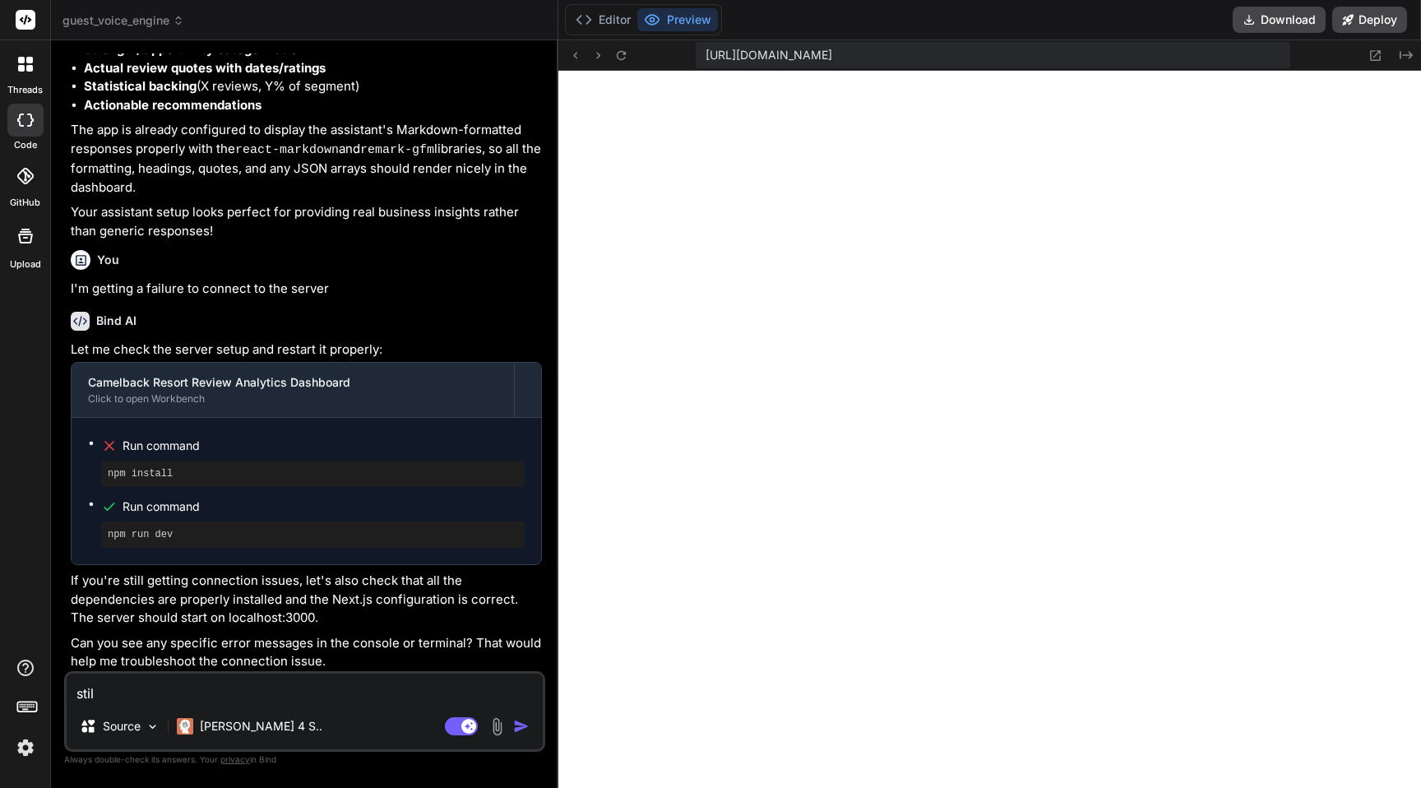
type textarea "x"
type textarea "still"
type textarea "x"
type textarea "still f"
type textarea "x"
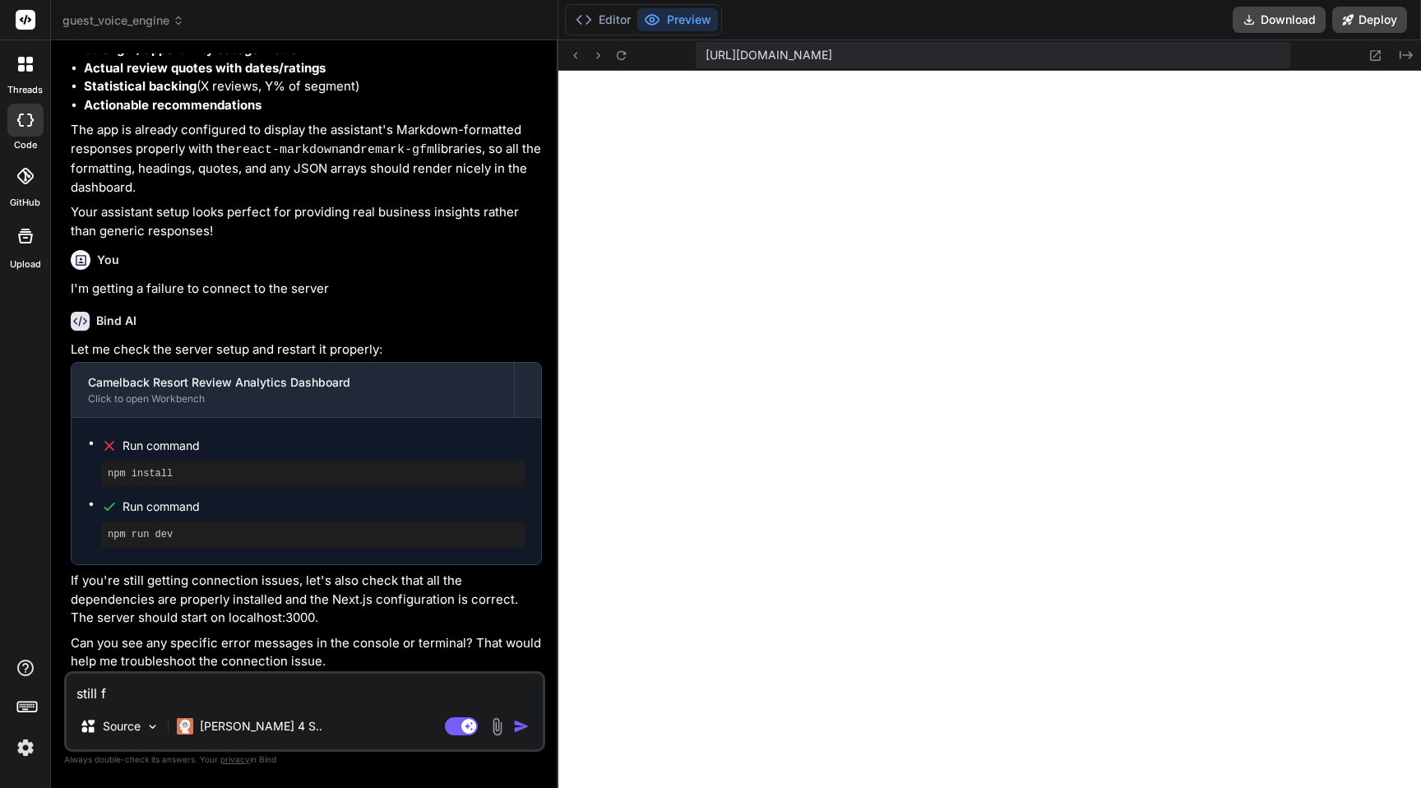
type textarea "still fa"
type textarea "x"
type textarea "still fai"
type textarea "x"
type textarea "still fail"
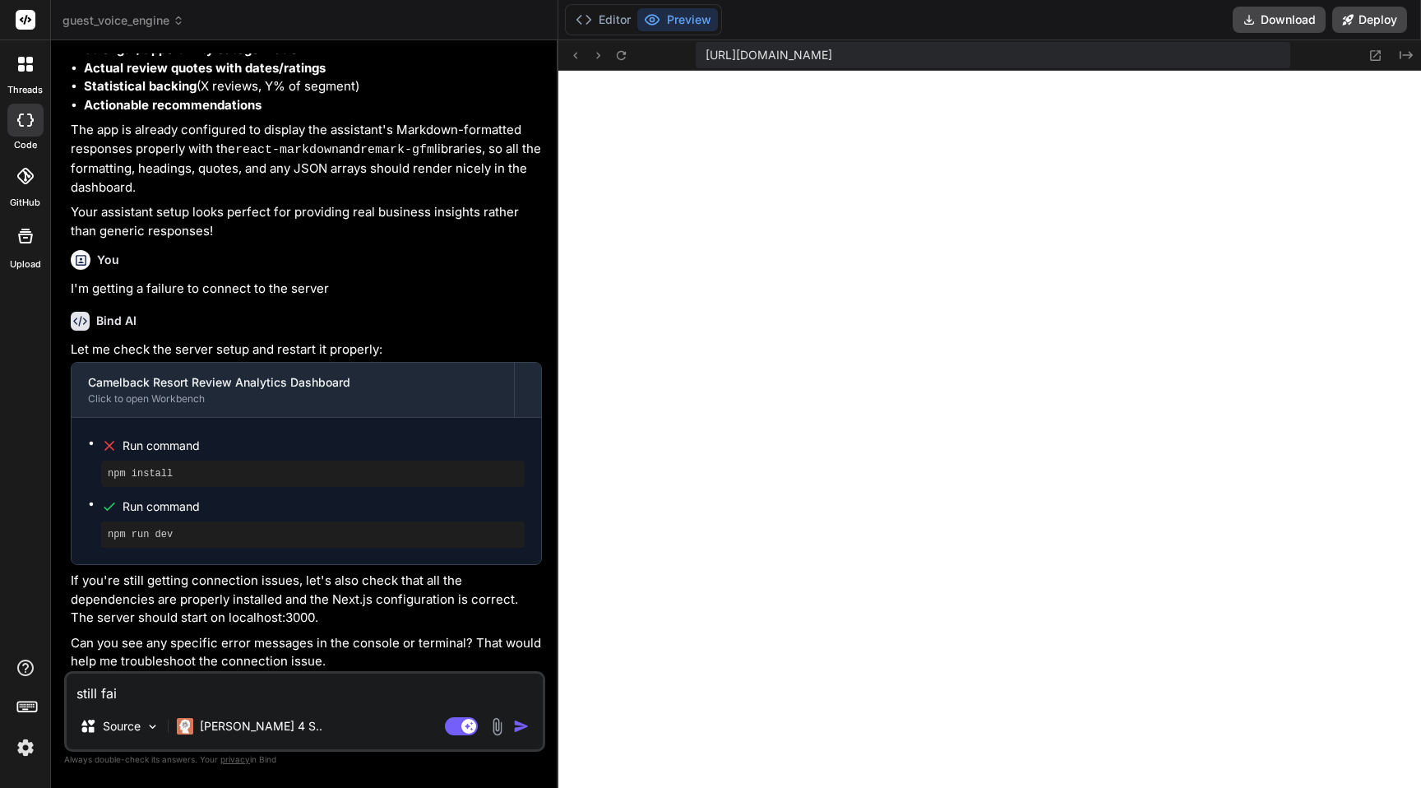
type textarea "x"
type textarea "still [PERSON_NAME]"
type textarea "x"
type textarea "still failed"
type textarea "x"
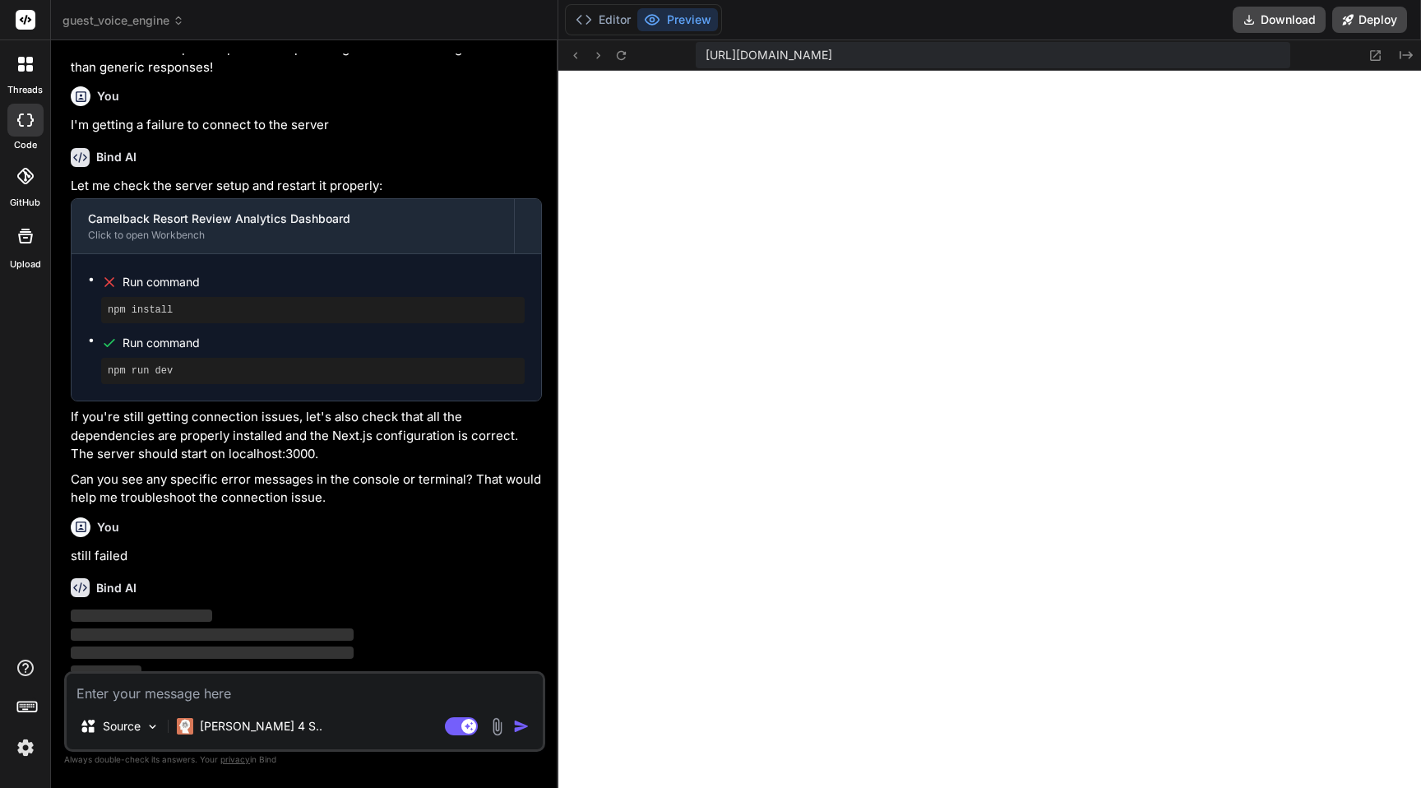
scroll to position [2445, 0]
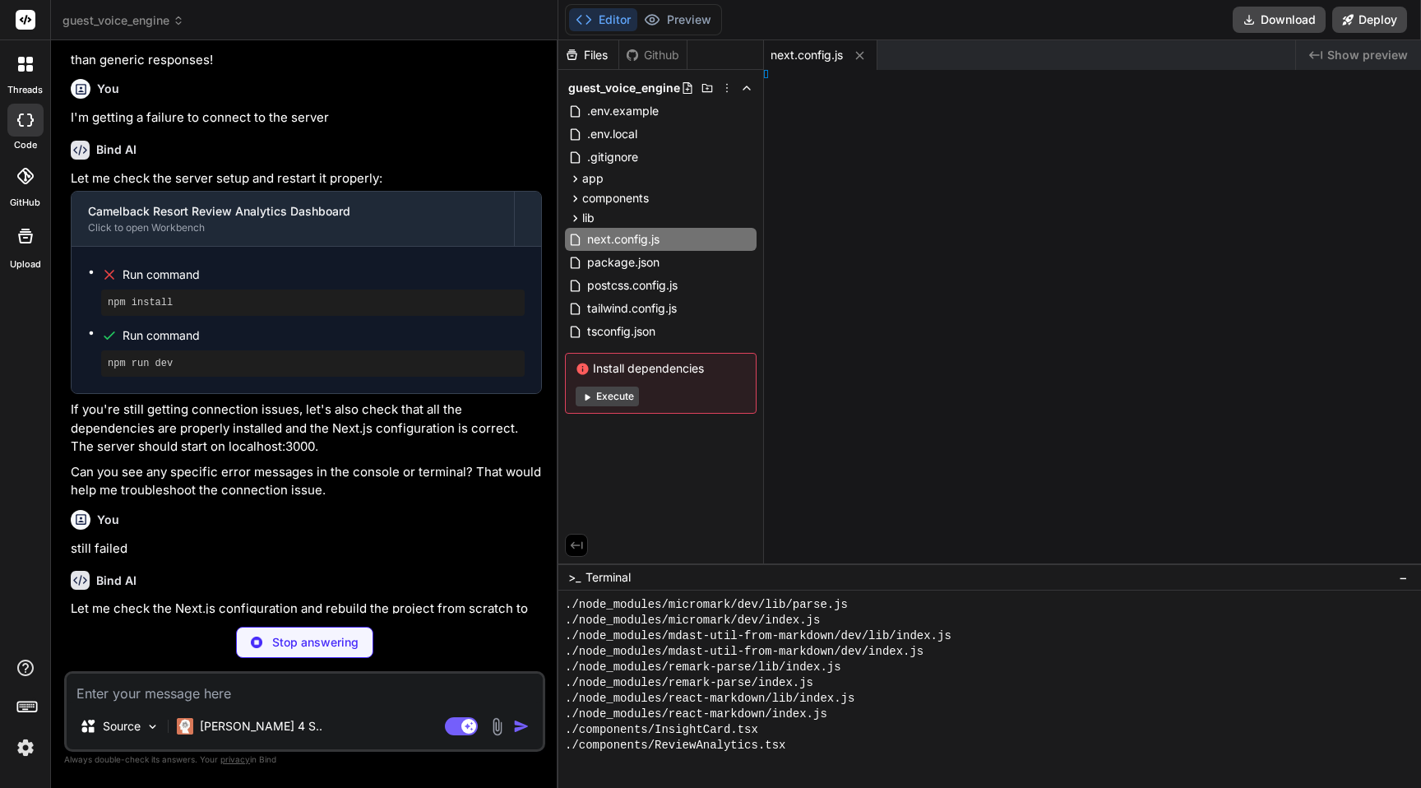
type textarea "x"
type textarea ".1" } }"
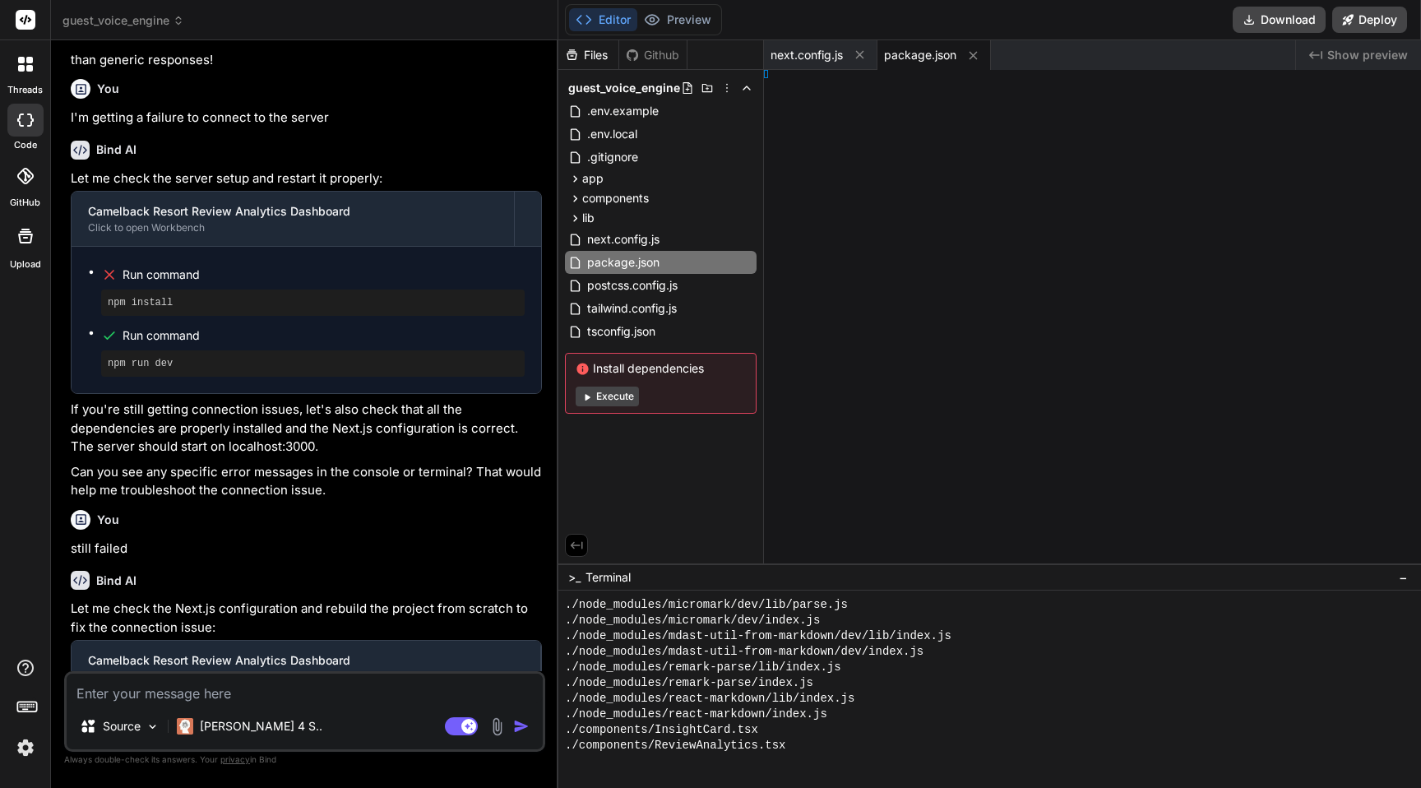
type textarea "x"
